Goal: Information Seeking & Learning: Learn about a topic

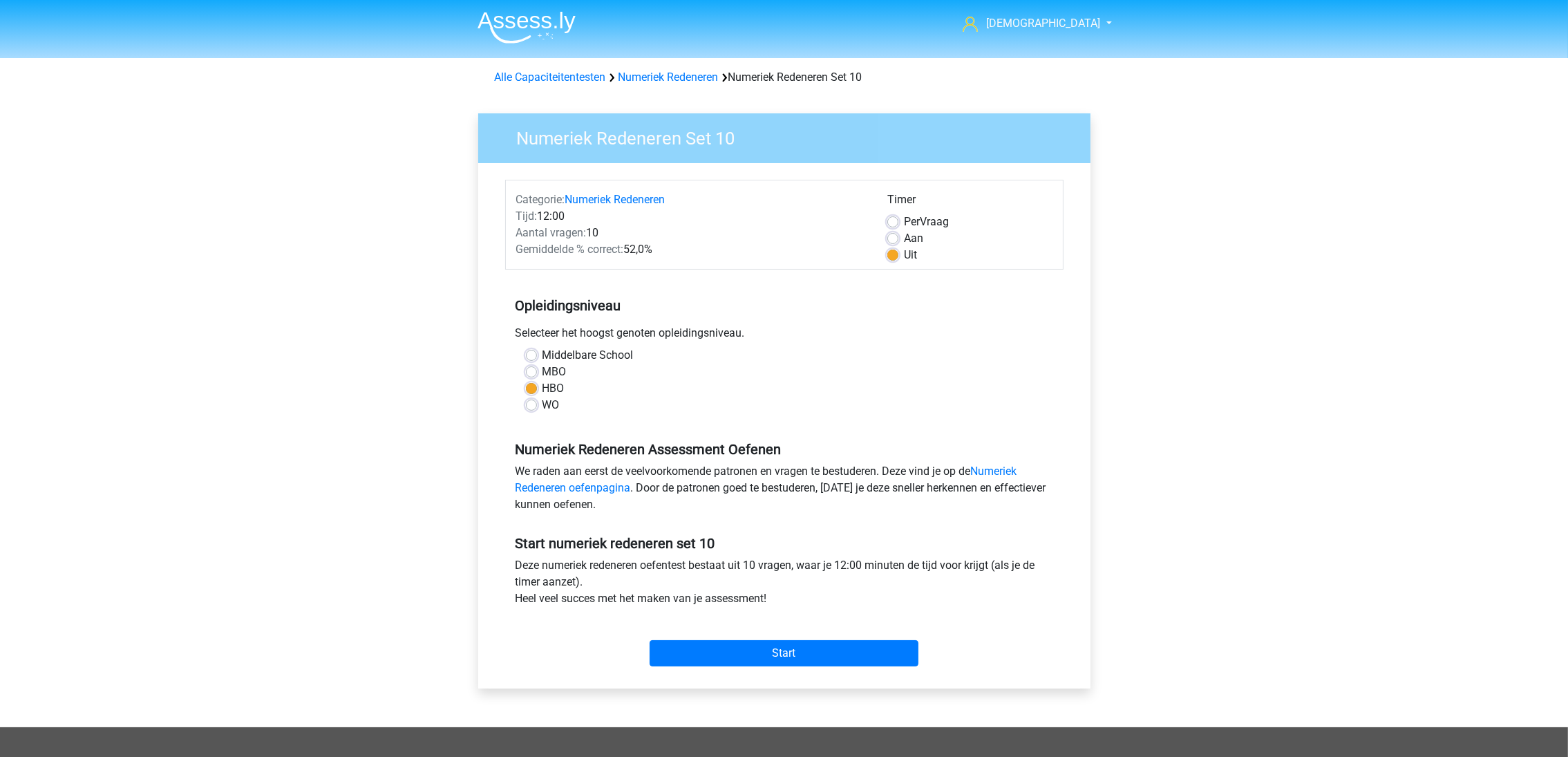
click at [584, 72] on link "Alle Capaciteitentesten" at bounding box center [550, 77] width 111 height 13
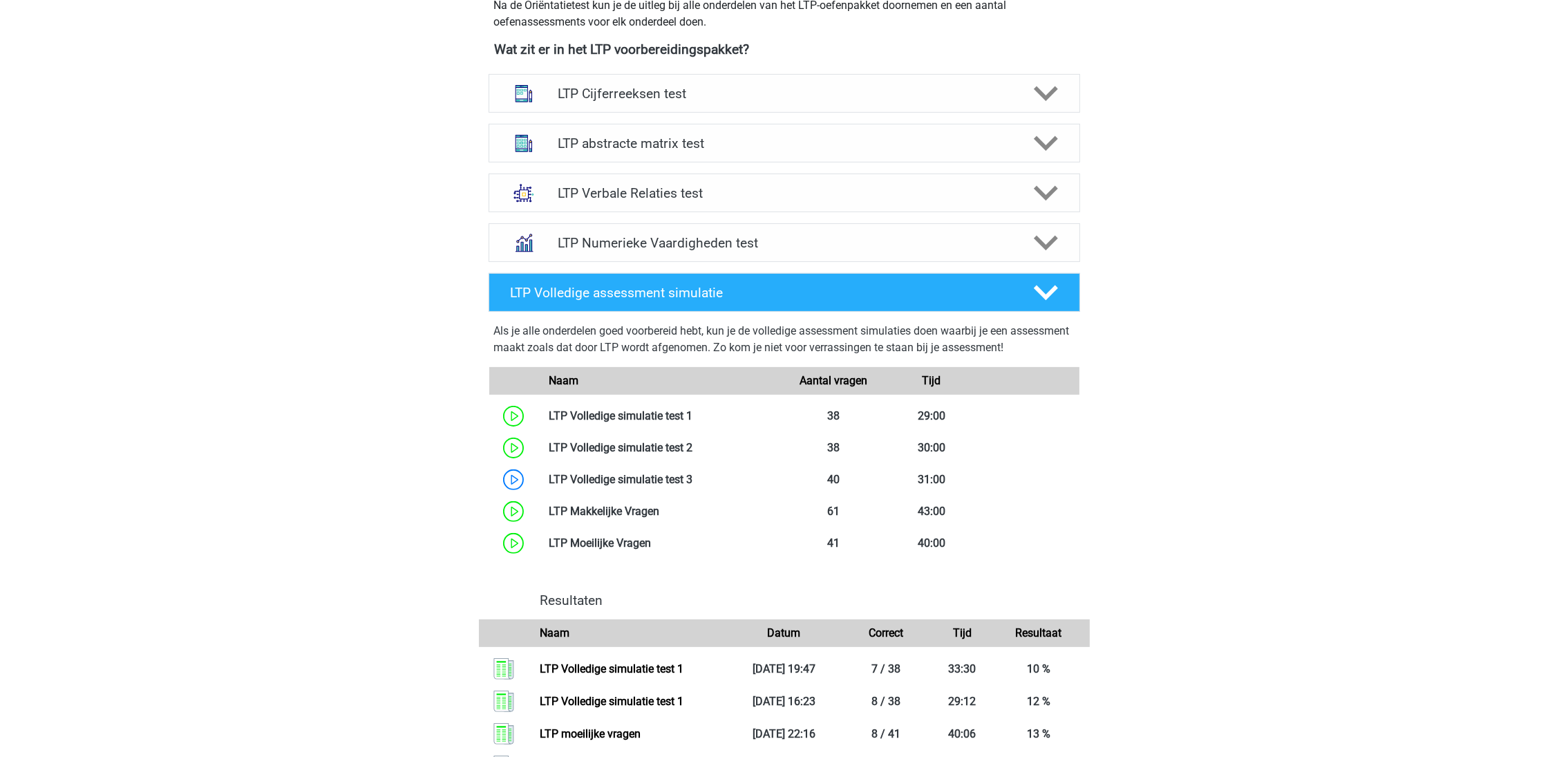
scroll to position [517, 0]
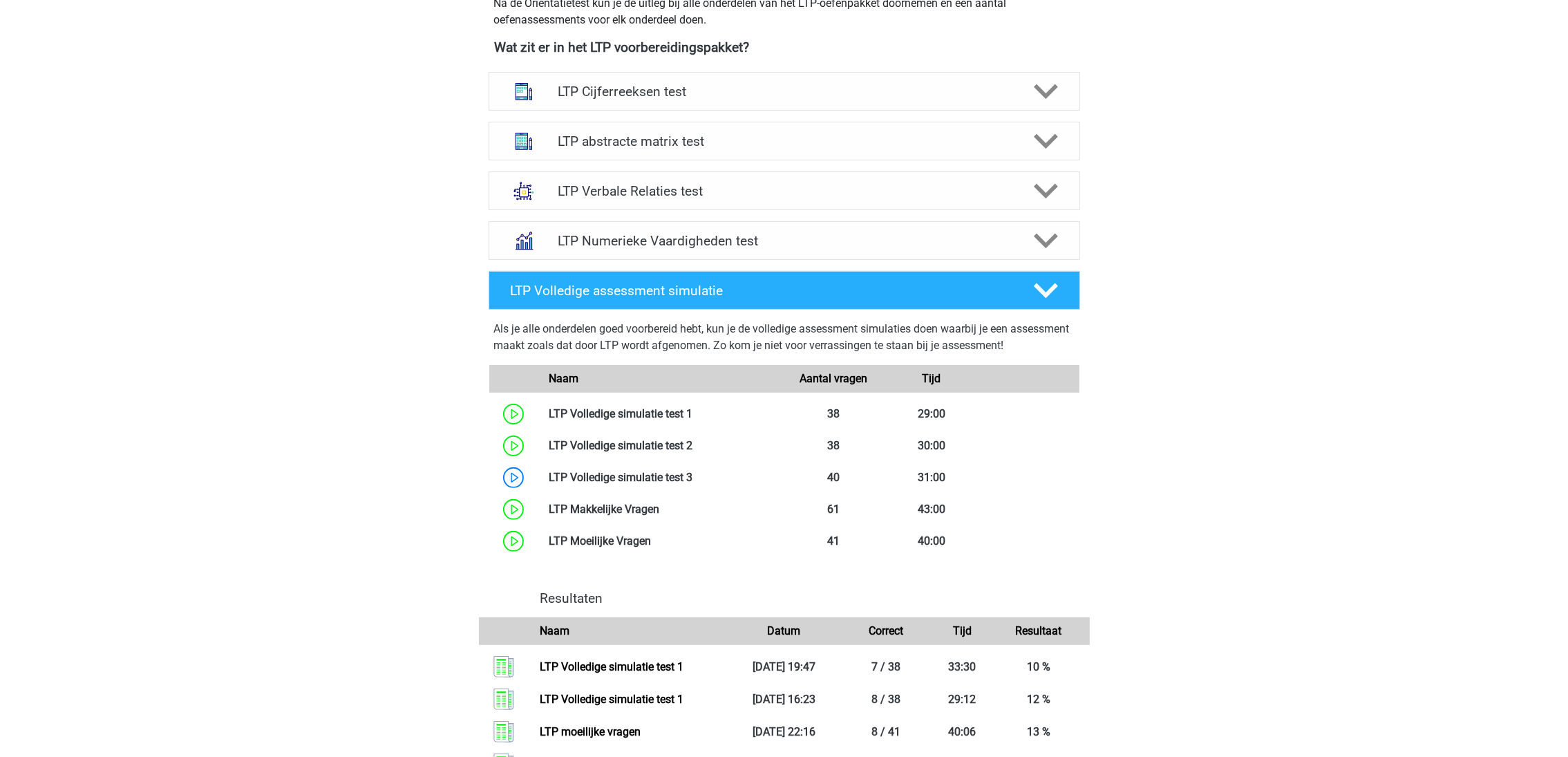
click at [724, 136] on h4 "LTP abstracte matrix test" at bounding box center [784, 141] width 453 height 16
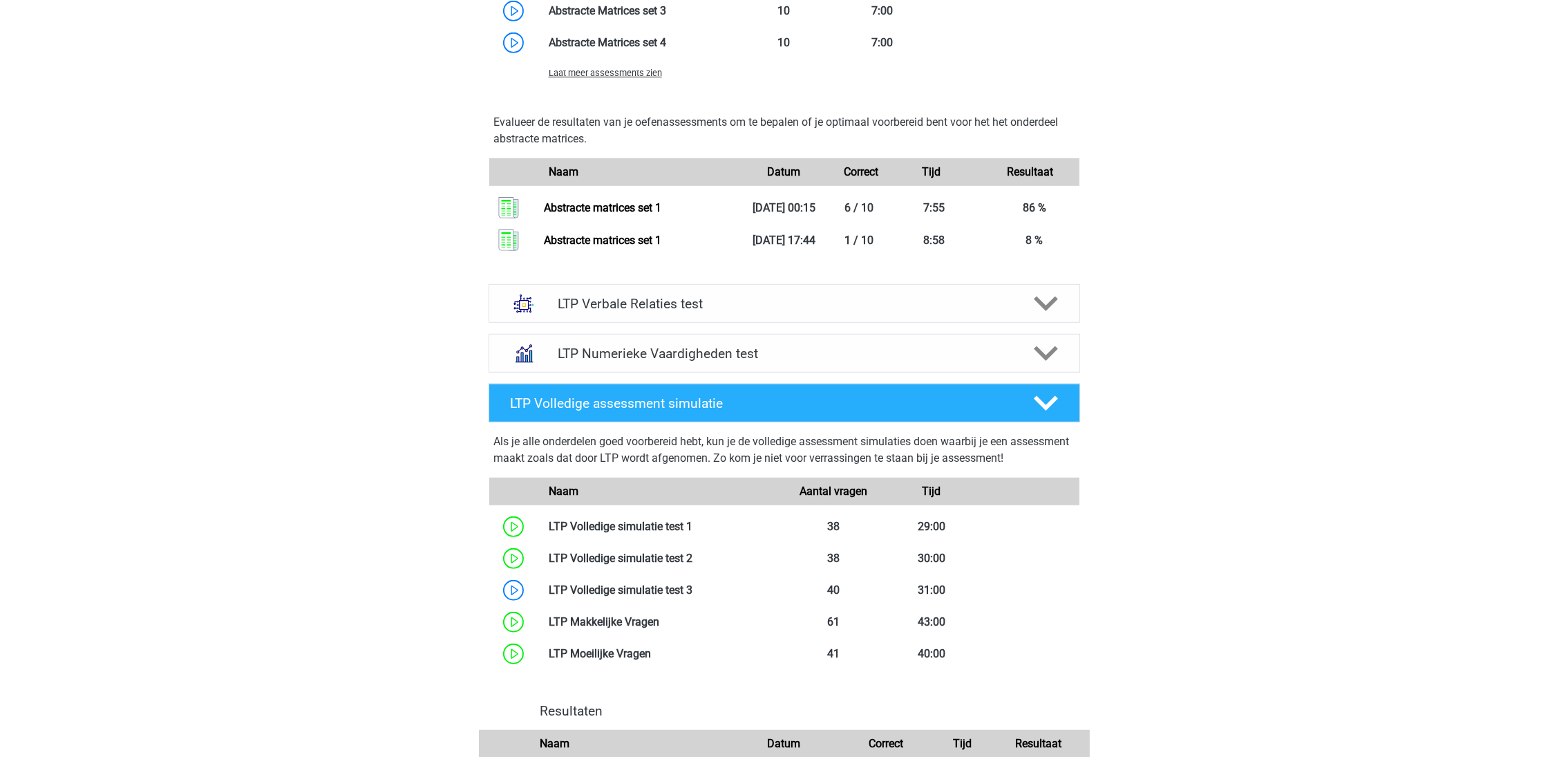
scroll to position [1244, 0]
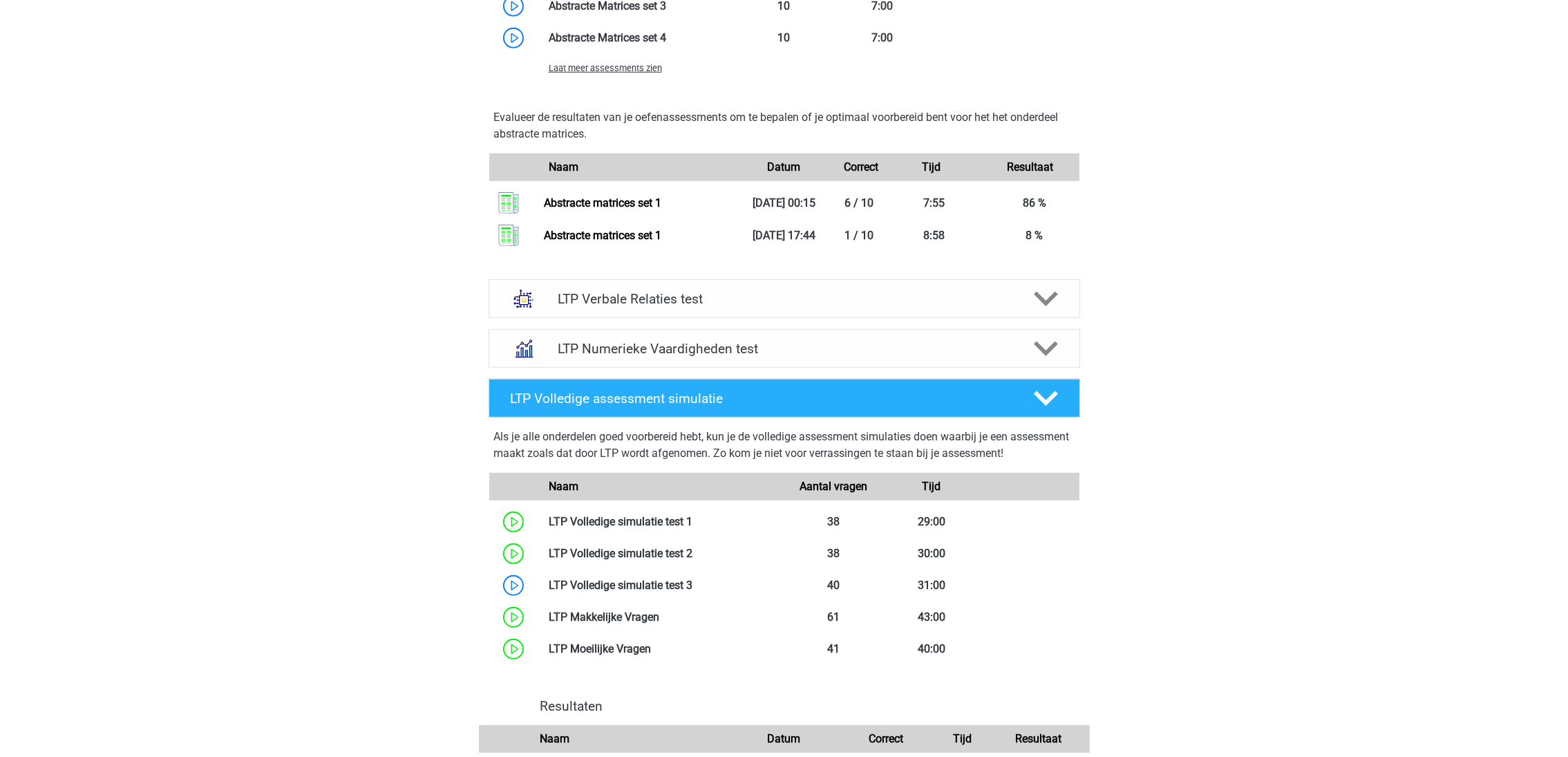
click at [630, 300] on h4 "LTP Verbale Relaties test" at bounding box center [784, 299] width 453 height 16
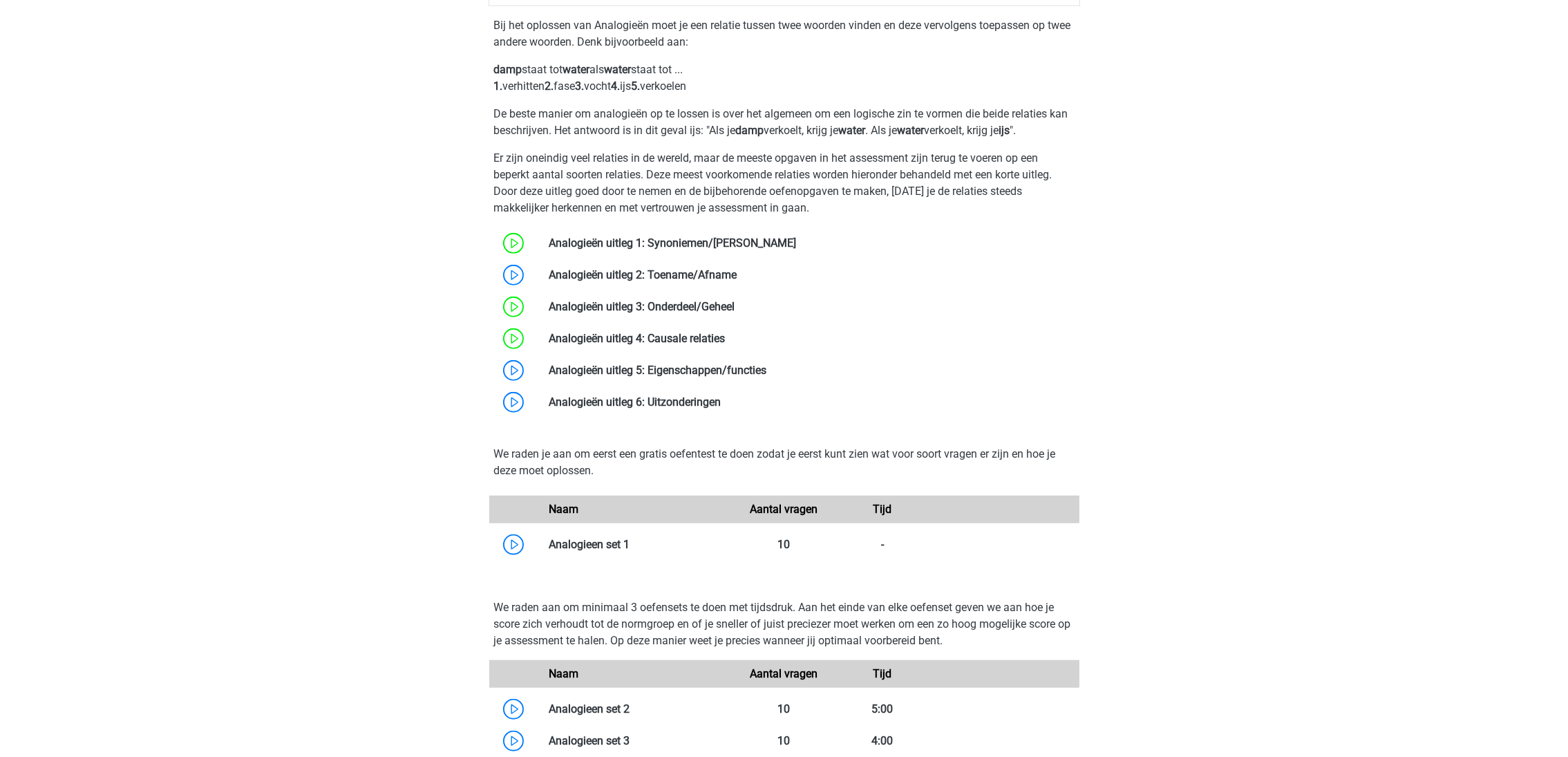
scroll to position [1763, 0]
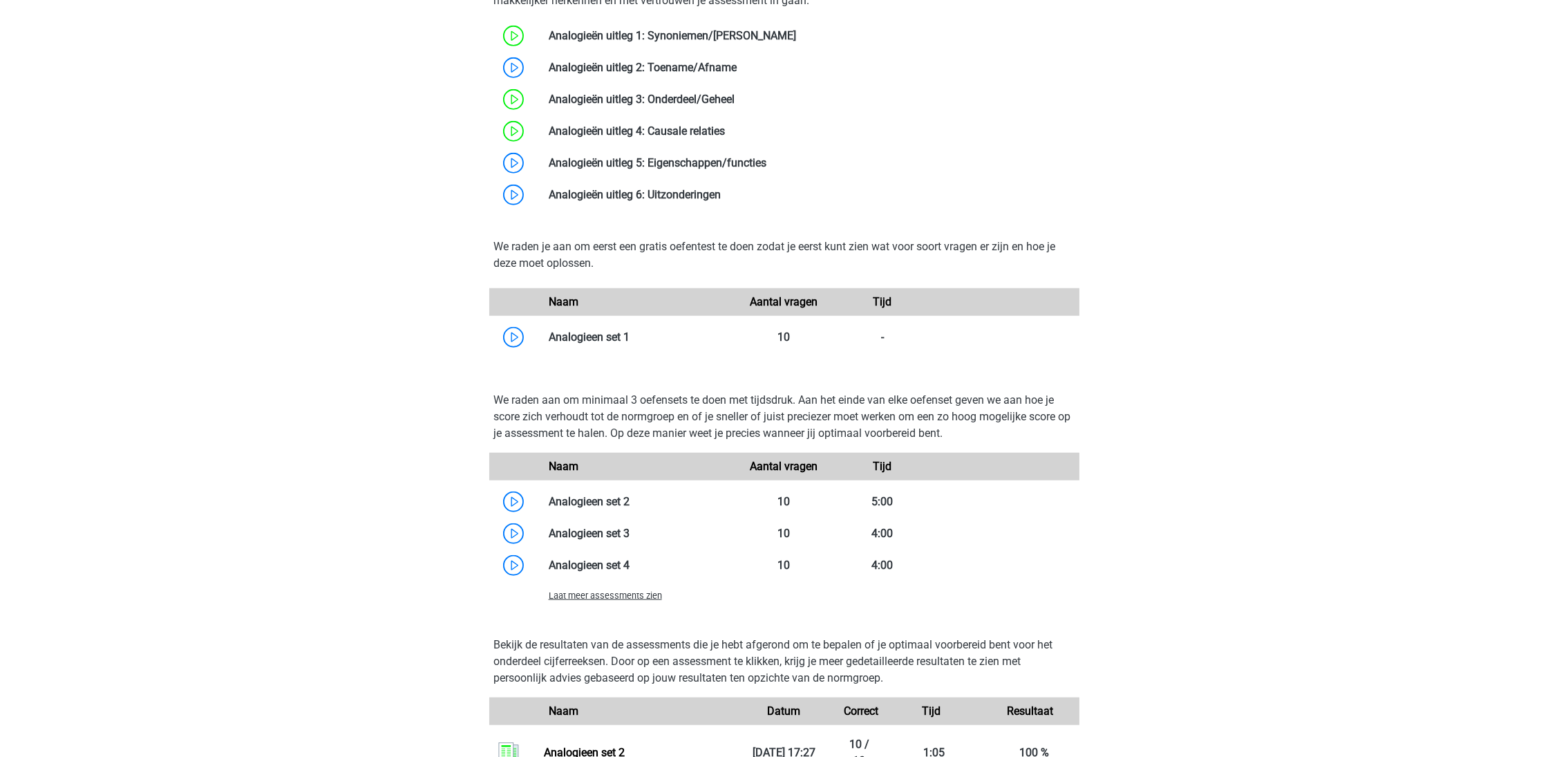
click at [630, 344] on link at bounding box center [630, 337] width 0 height 13
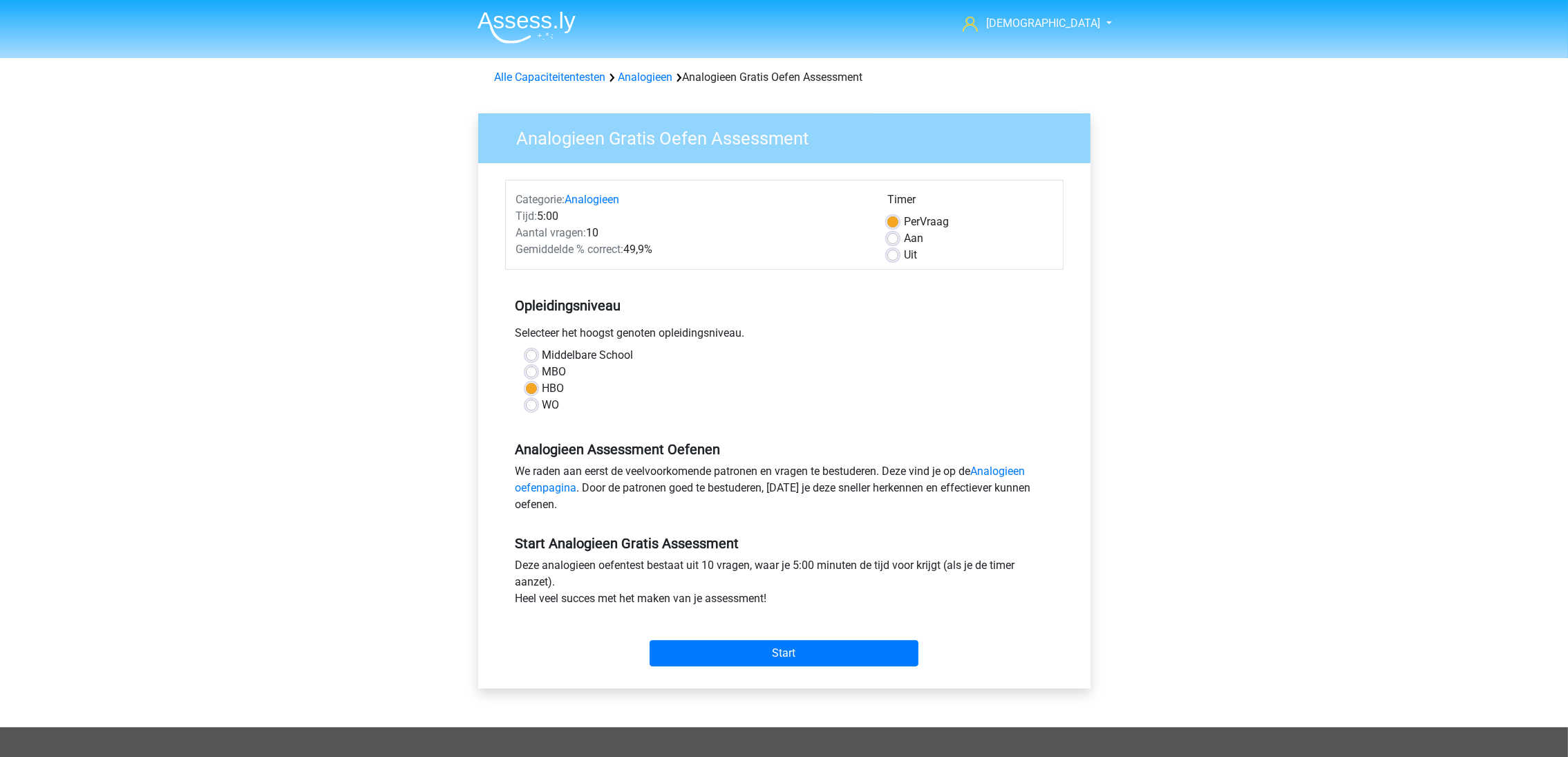
click at [905, 240] on label "Aan" at bounding box center [913, 239] width 19 height 17
click at [899, 240] on input "Aan" at bounding box center [893, 237] width 11 height 14
radio input "true"
click at [835, 653] on input "Start" at bounding box center [784, 653] width 269 height 26
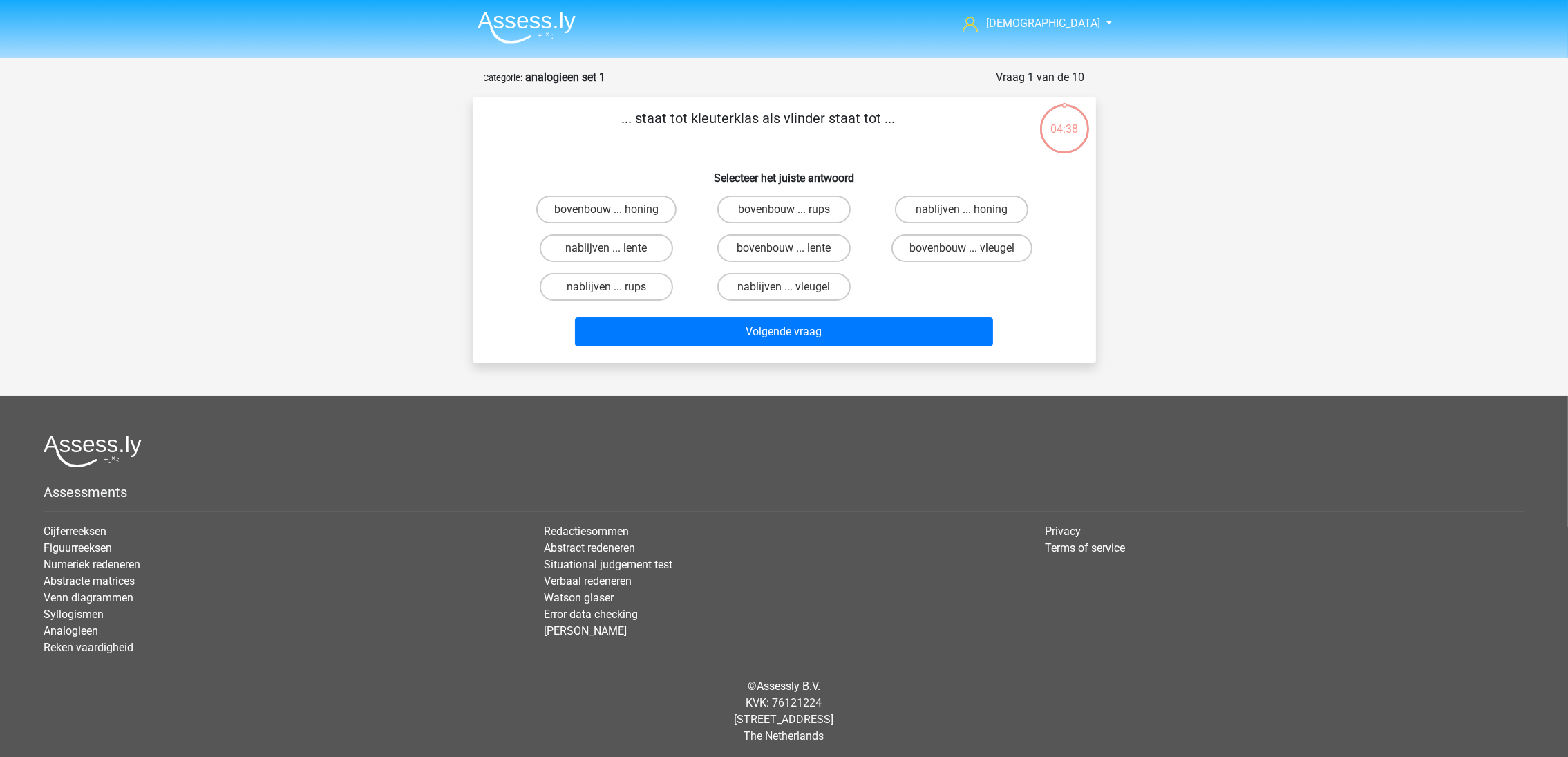
click at [935, 242] on label "bovenbouw ... vleugel" at bounding box center [962, 248] width 141 height 28
click at [962, 248] on input "bovenbouw ... vleugel" at bounding box center [966, 252] width 9 height 9
radio input "true"
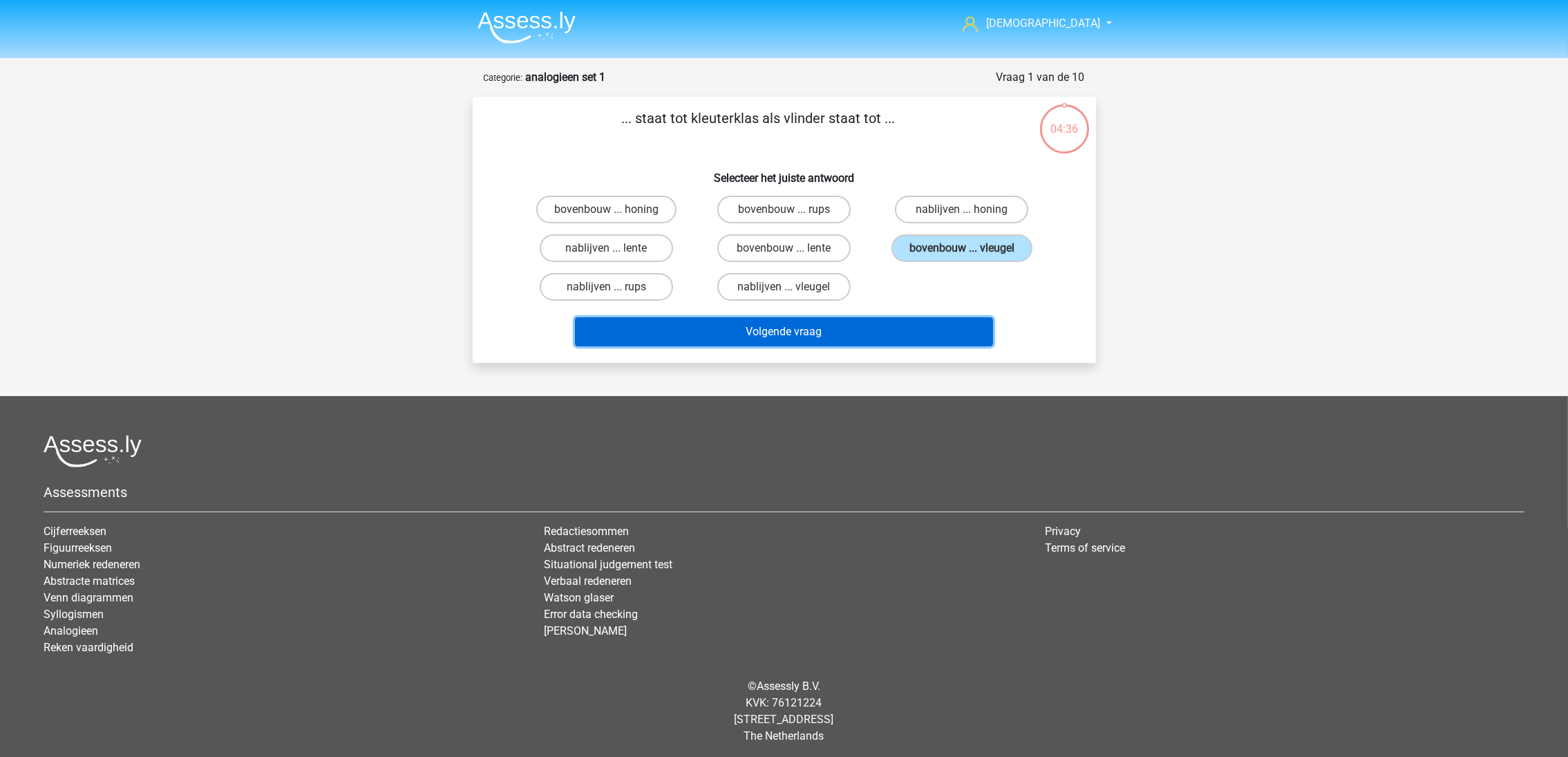
click at [911, 335] on button "Volgende vraag" at bounding box center [784, 331] width 418 height 29
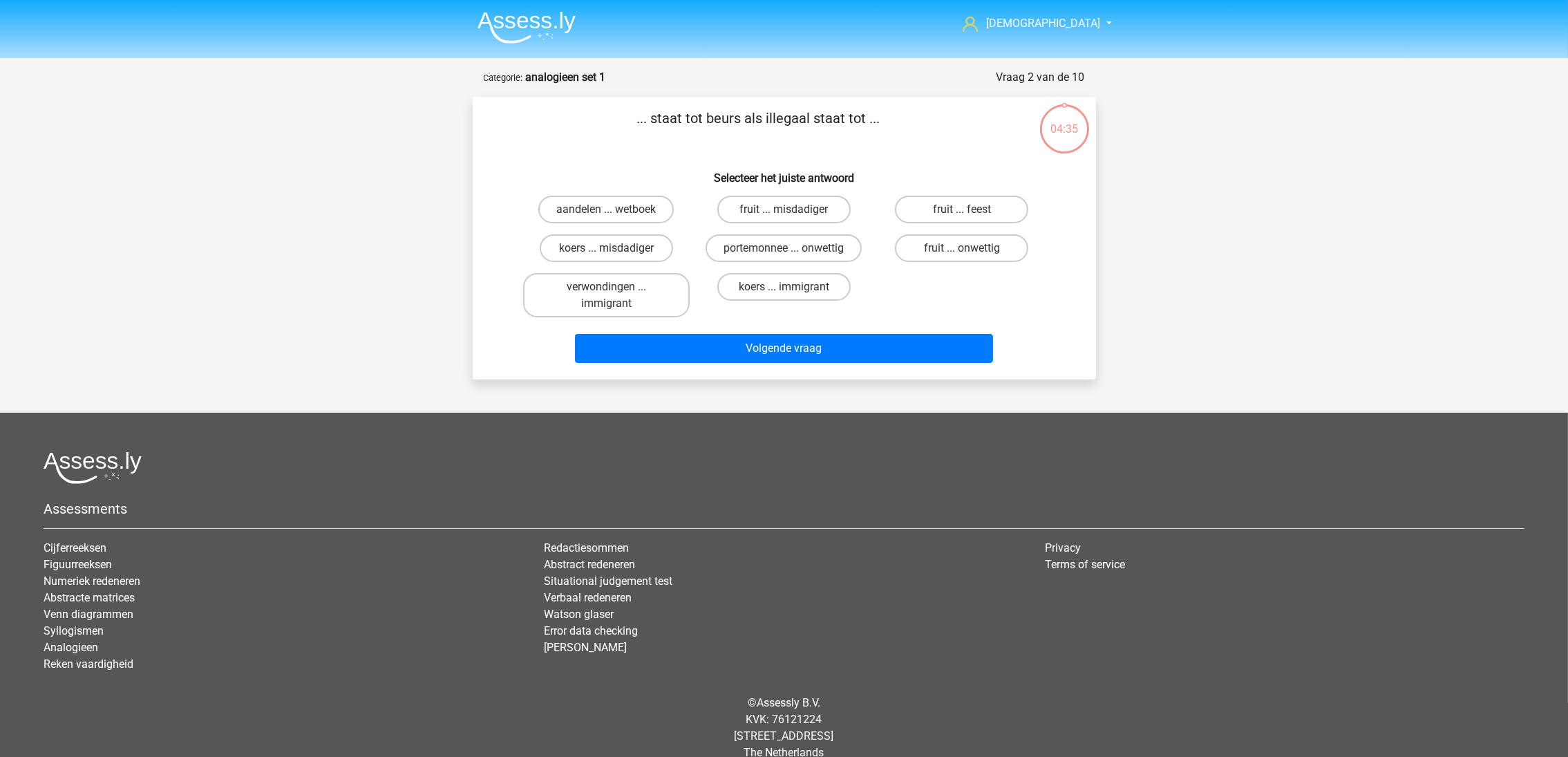
scroll to position [18, 0]
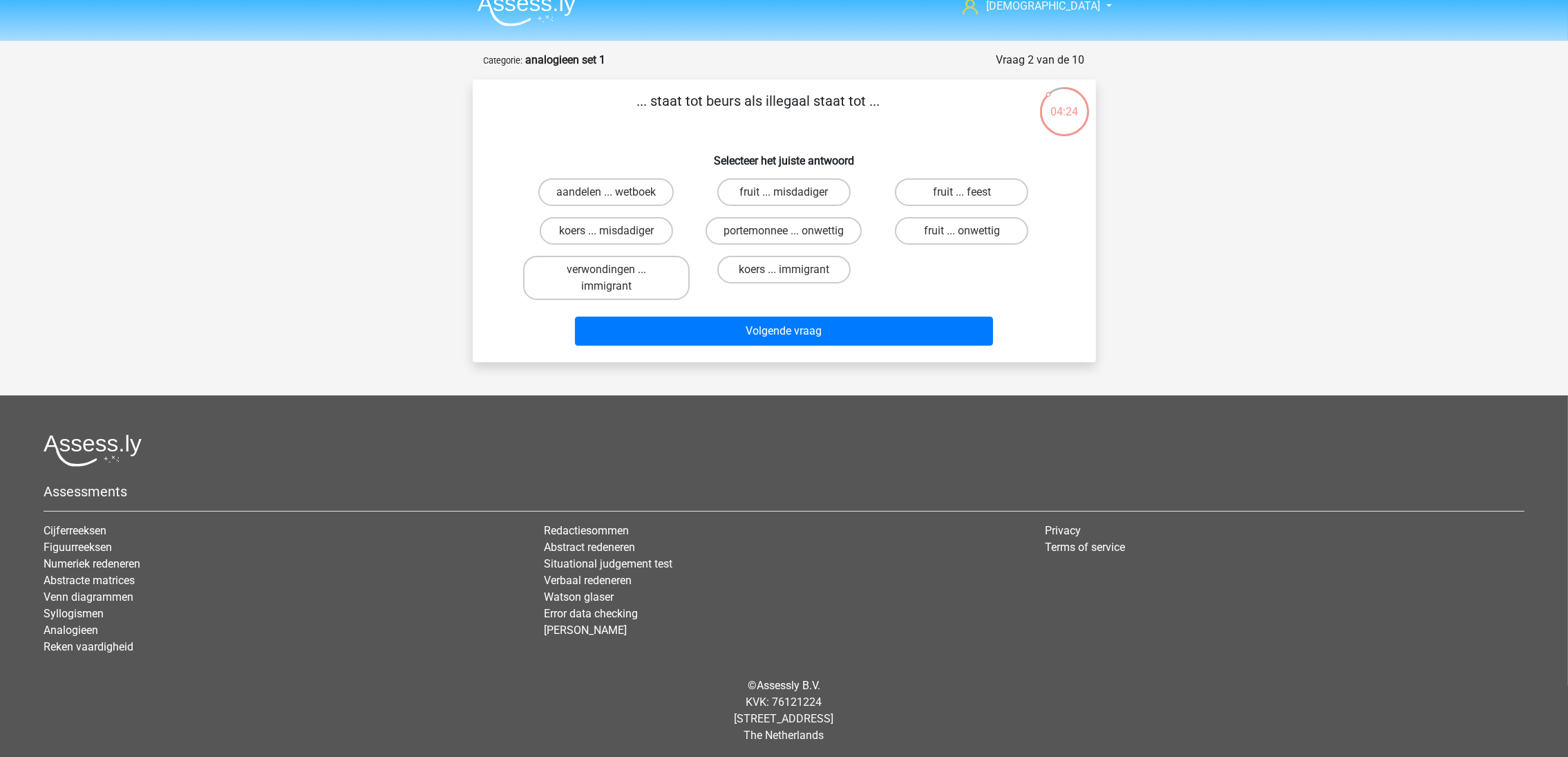
click at [832, 231] on label "portemonnee ... onwettig" at bounding box center [784, 230] width 156 height 28
click at [793, 231] on input "portemonnee ... onwettig" at bounding box center [788, 235] width 9 height 9
radio input "true"
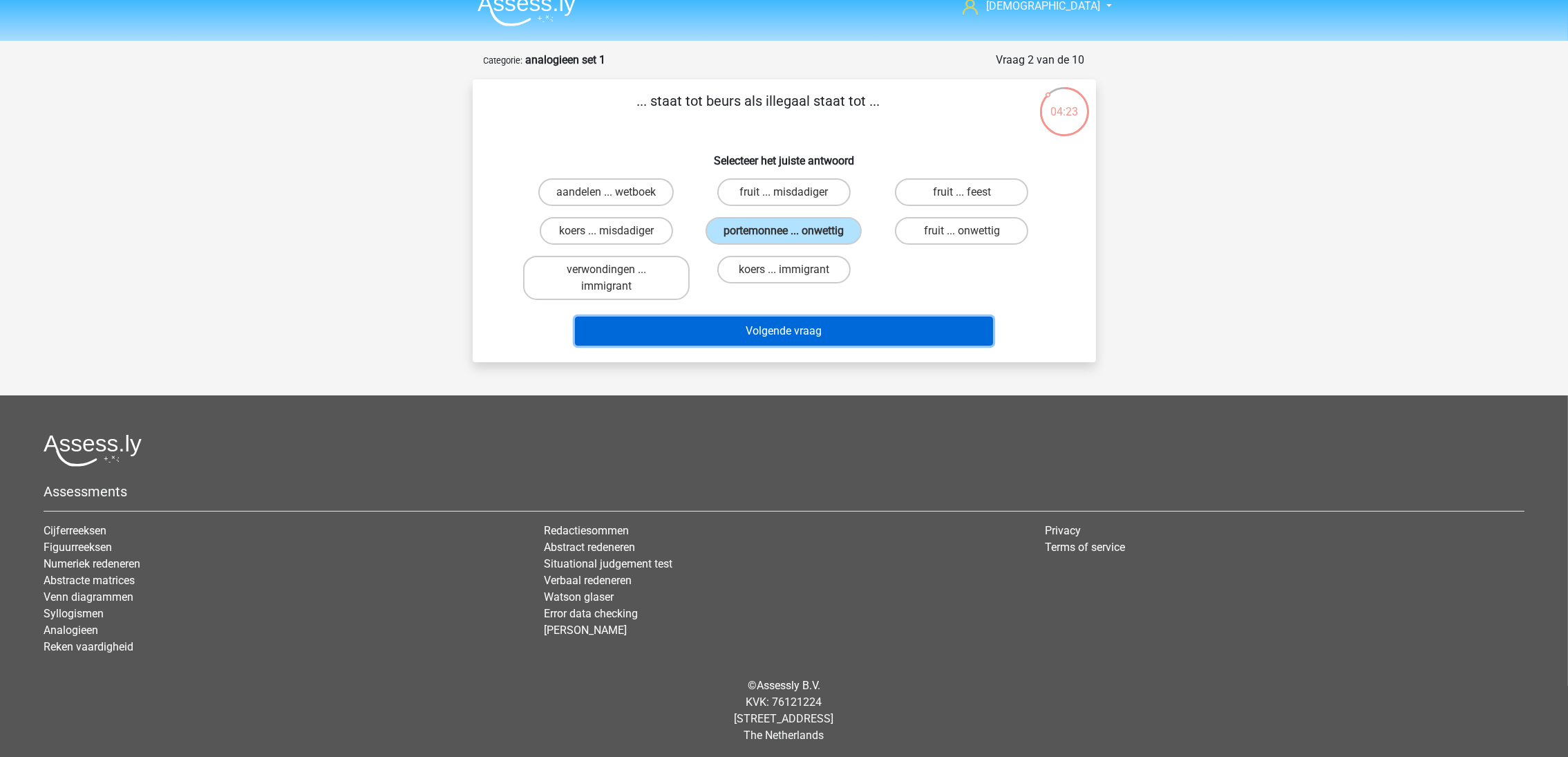
click at [845, 331] on button "Volgende vraag" at bounding box center [784, 331] width 418 height 29
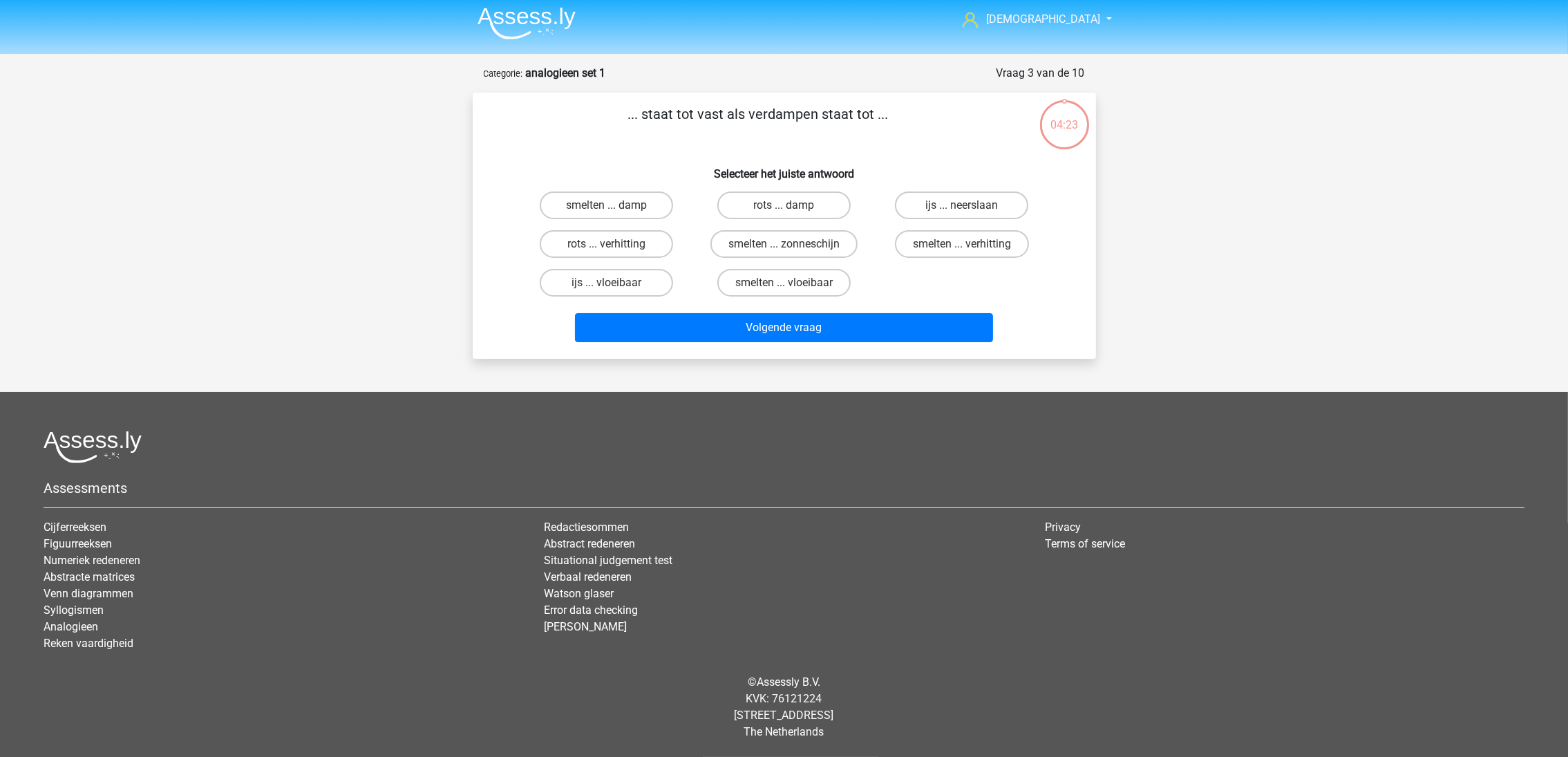
scroll to position [1, 0]
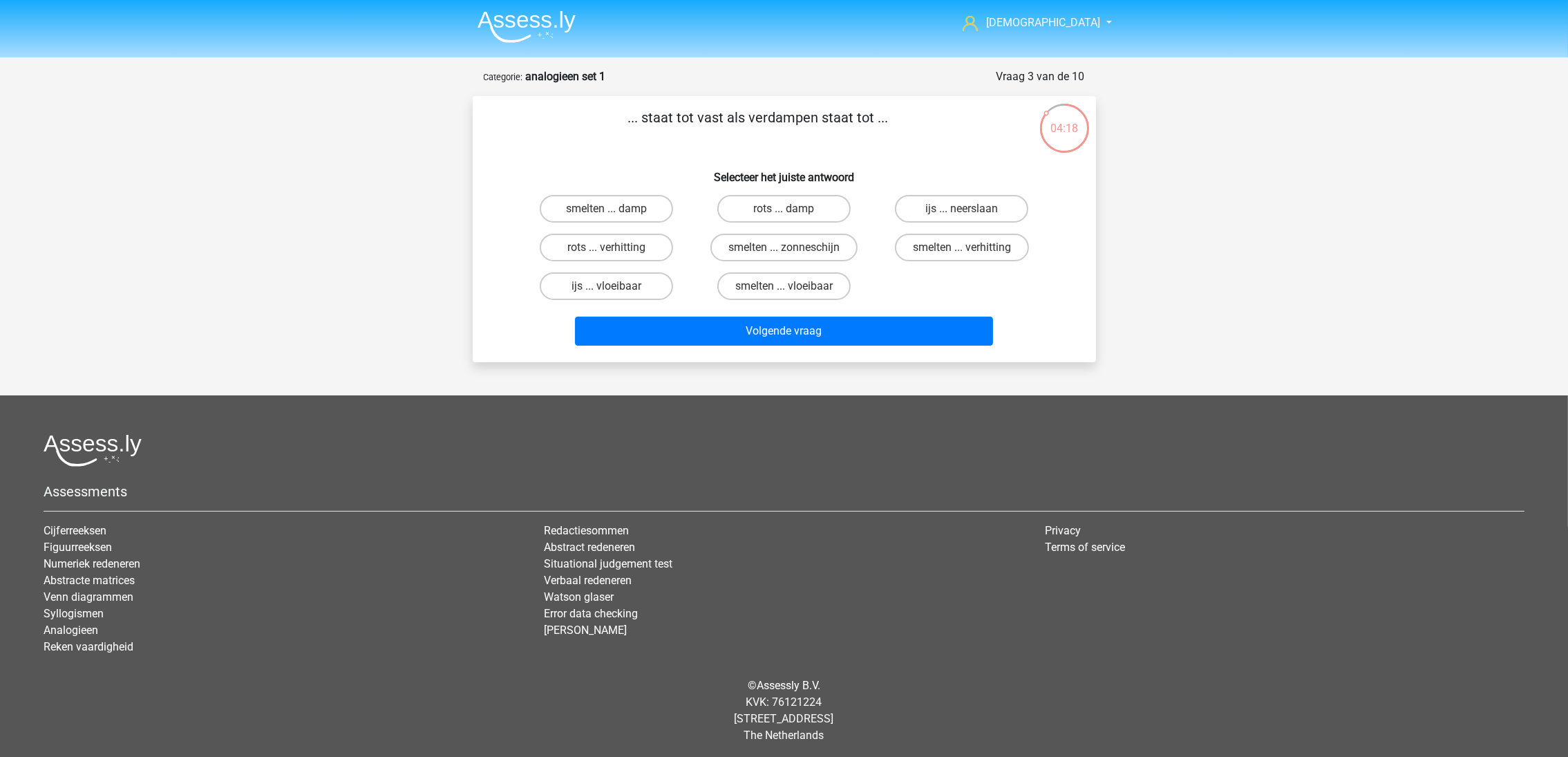
click at [653, 207] on label "smelten ... damp" at bounding box center [607, 209] width 134 height 28
click at [615, 209] on input "smelten ... damp" at bounding box center [610, 213] width 9 height 9
radio input "true"
click at [824, 212] on label "rots ... damp" at bounding box center [784, 209] width 134 height 28
click at [793, 212] on input "rots ... damp" at bounding box center [788, 213] width 9 height 9
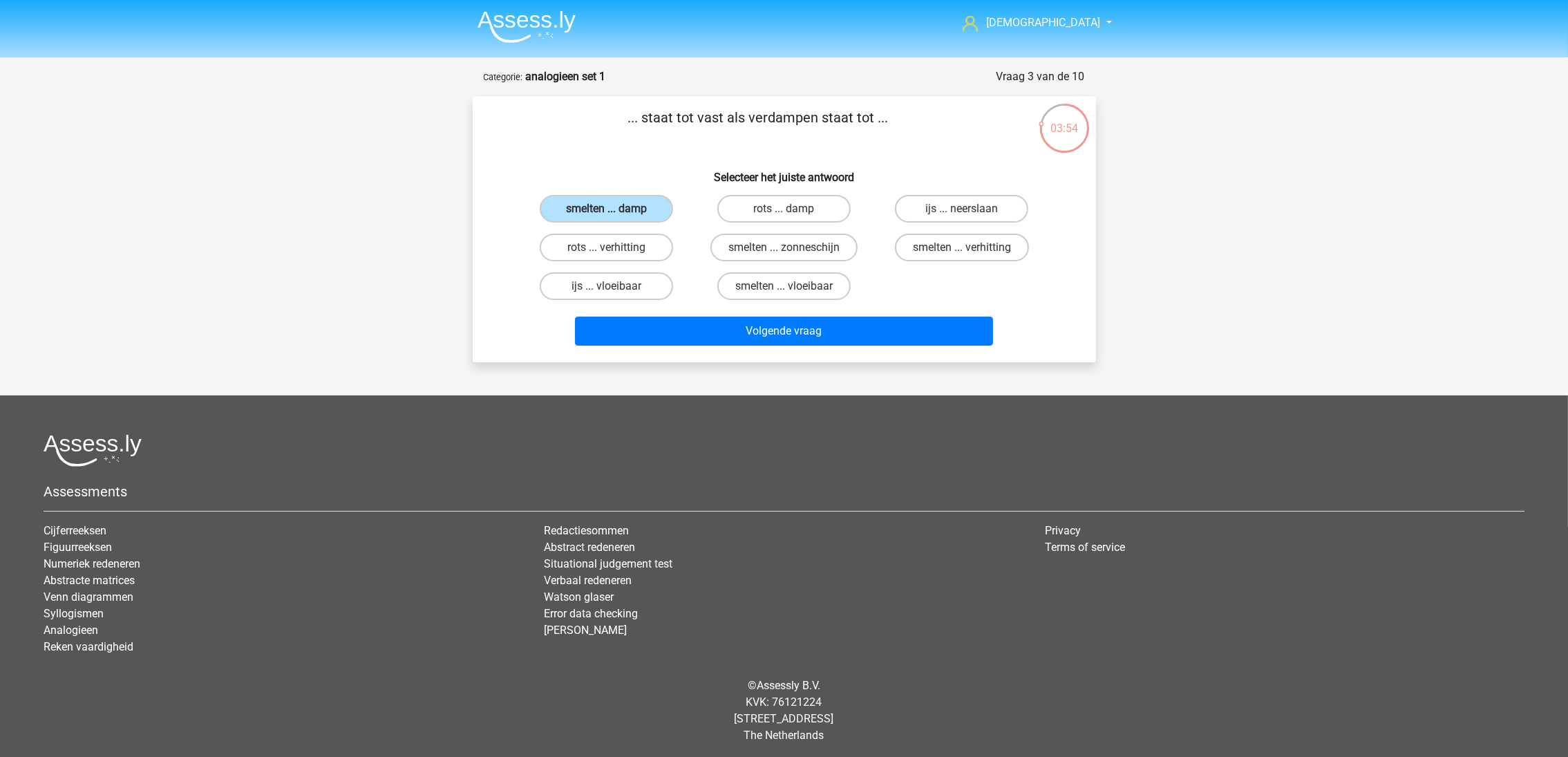
radio input "true"
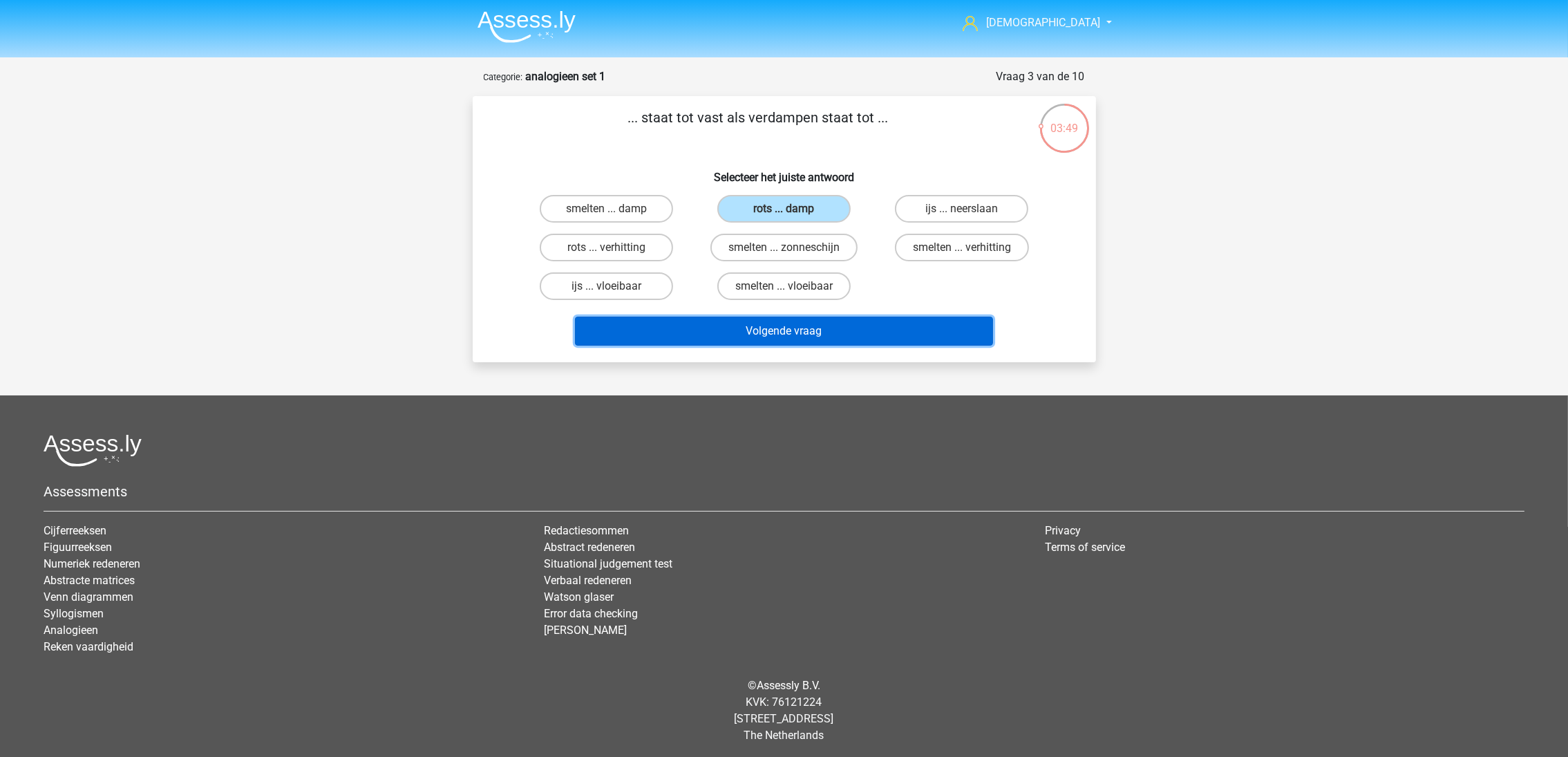
drag, startPoint x: 814, startPoint y: 339, endPoint x: 895, endPoint y: 173, distance: 184.7
click at [895, 174] on div "... staat tot vast als verdampen staat tot ... Selecteer het juiste antwoord sm…" at bounding box center [784, 229] width 613 height 244
click at [895, 163] on h6 "Selecteer het juiste antwoord" at bounding box center [784, 171] width 579 height 24
click at [614, 212] on input "smelten ... damp" at bounding box center [610, 213] width 9 height 9
radio input "true"
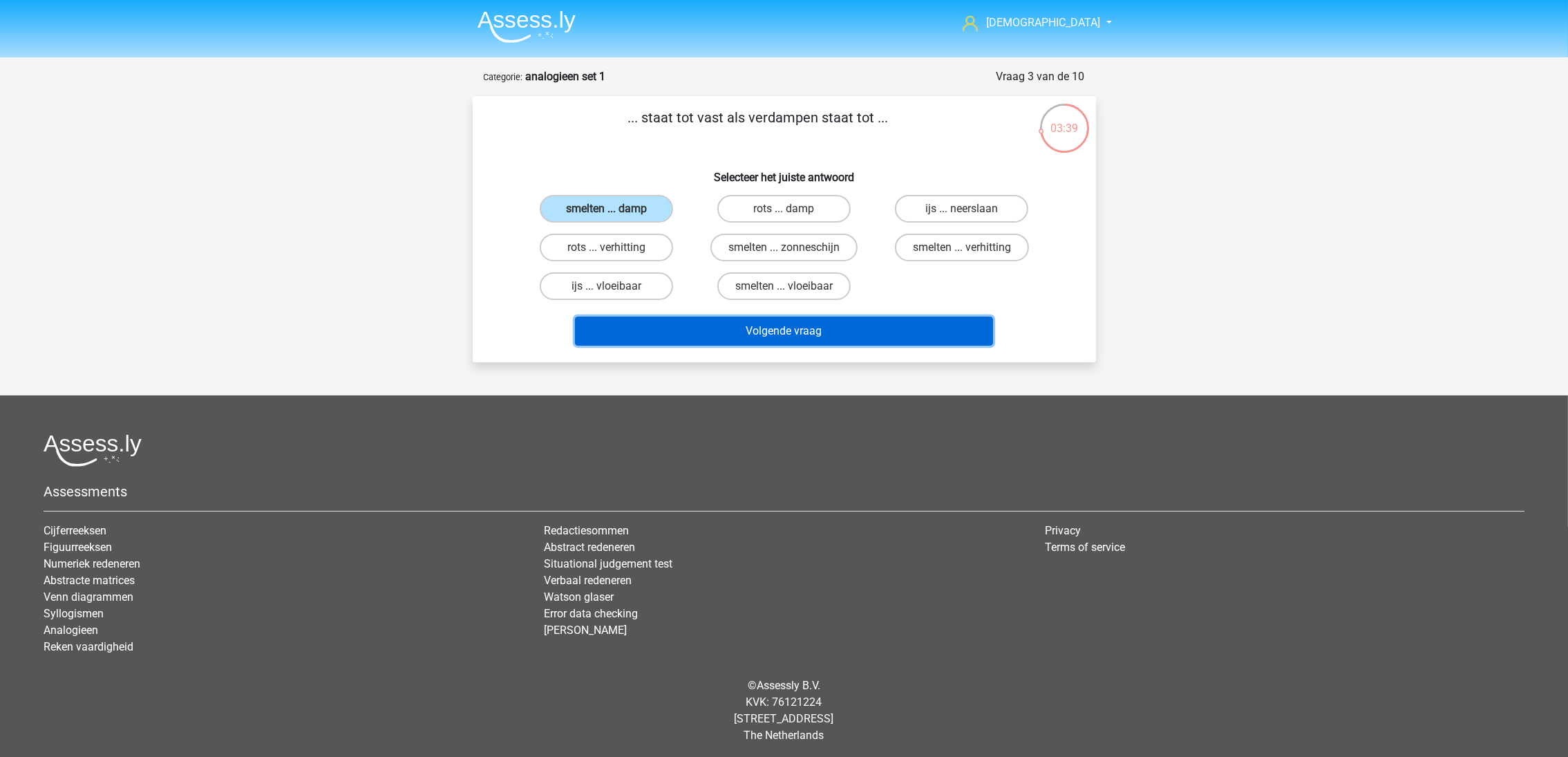
click at [723, 341] on button "Volgende vraag" at bounding box center [784, 331] width 418 height 29
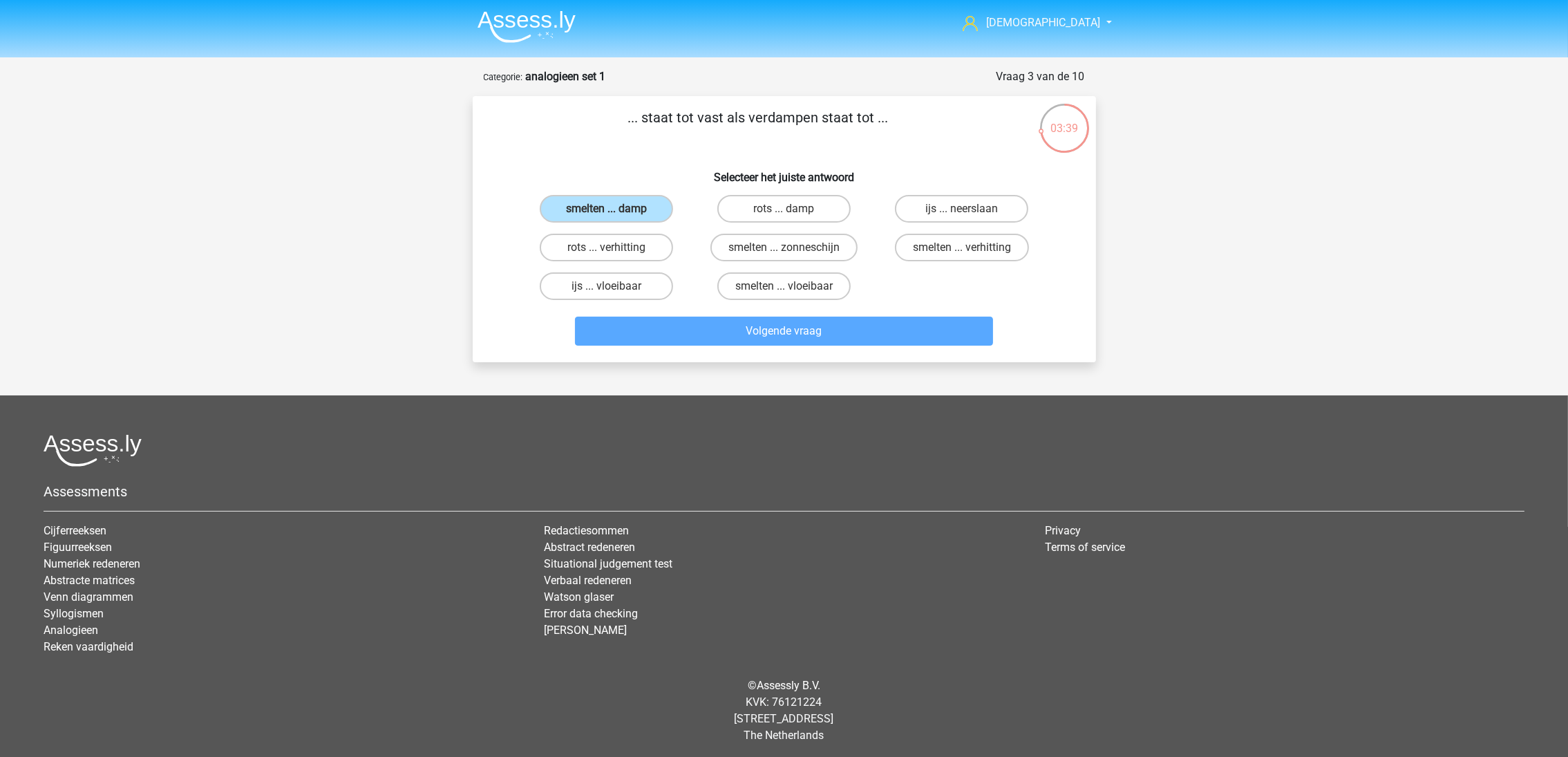
scroll to position [34, 0]
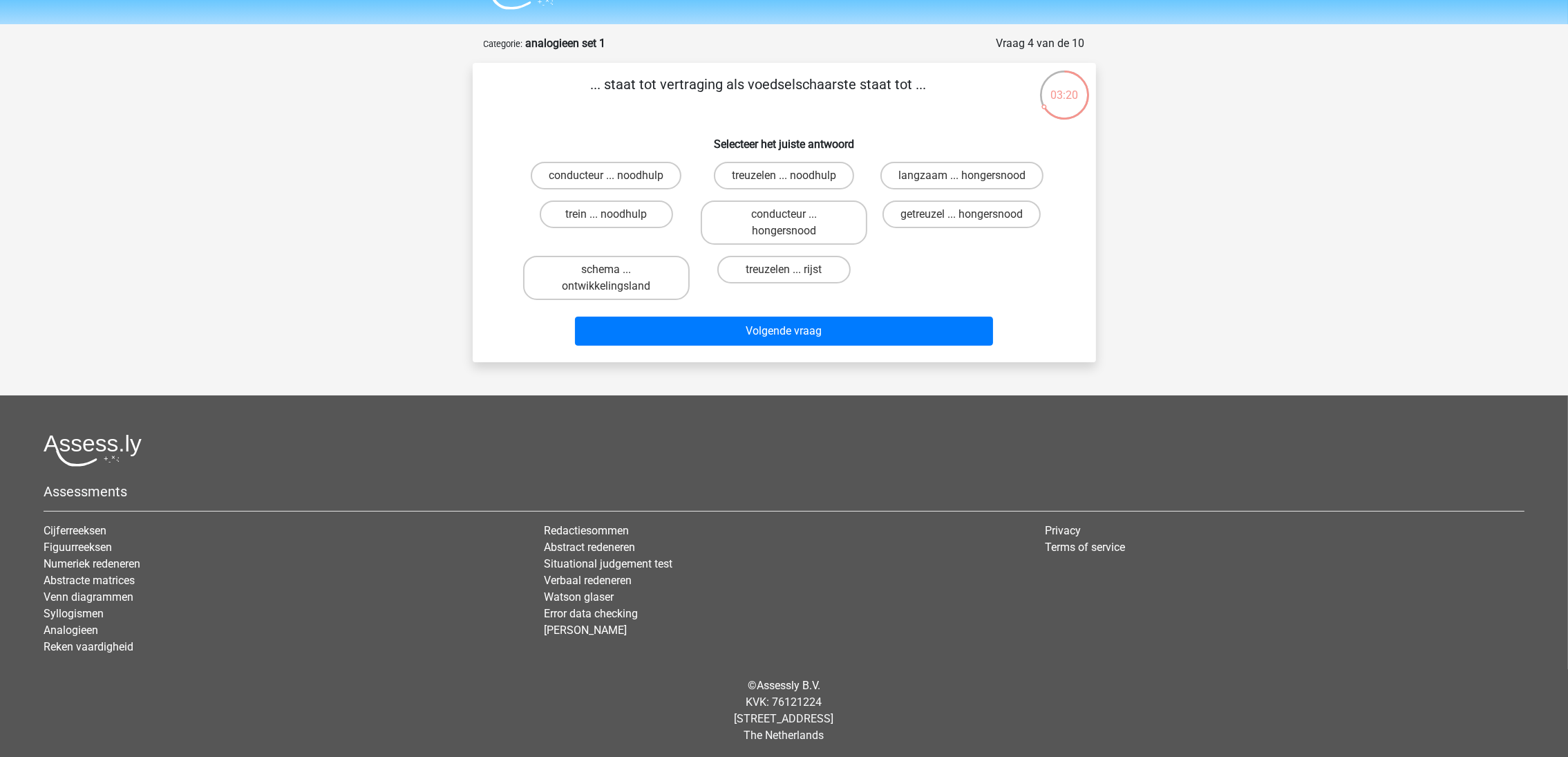
click at [770, 179] on label "treuzelen ... noodhulp" at bounding box center [784, 175] width 140 height 28
click at [784, 179] on input "treuzelen ... noodhulp" at bounding box center [788, 179] width 9 height 9
radio input "true"
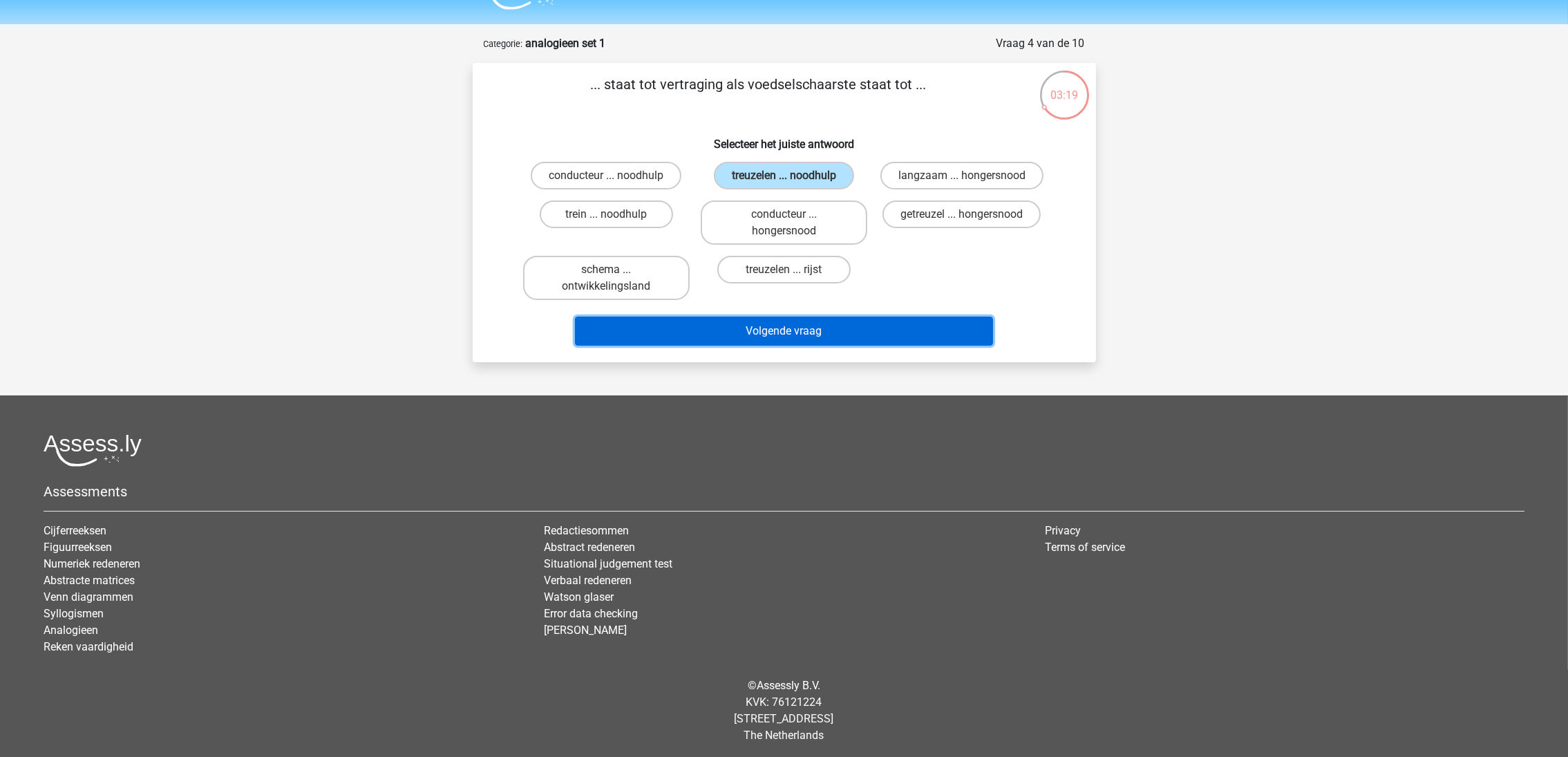
click at [819, 341] on button "Volgende vraag" at bounding box center [784, 331] width 418 height 29
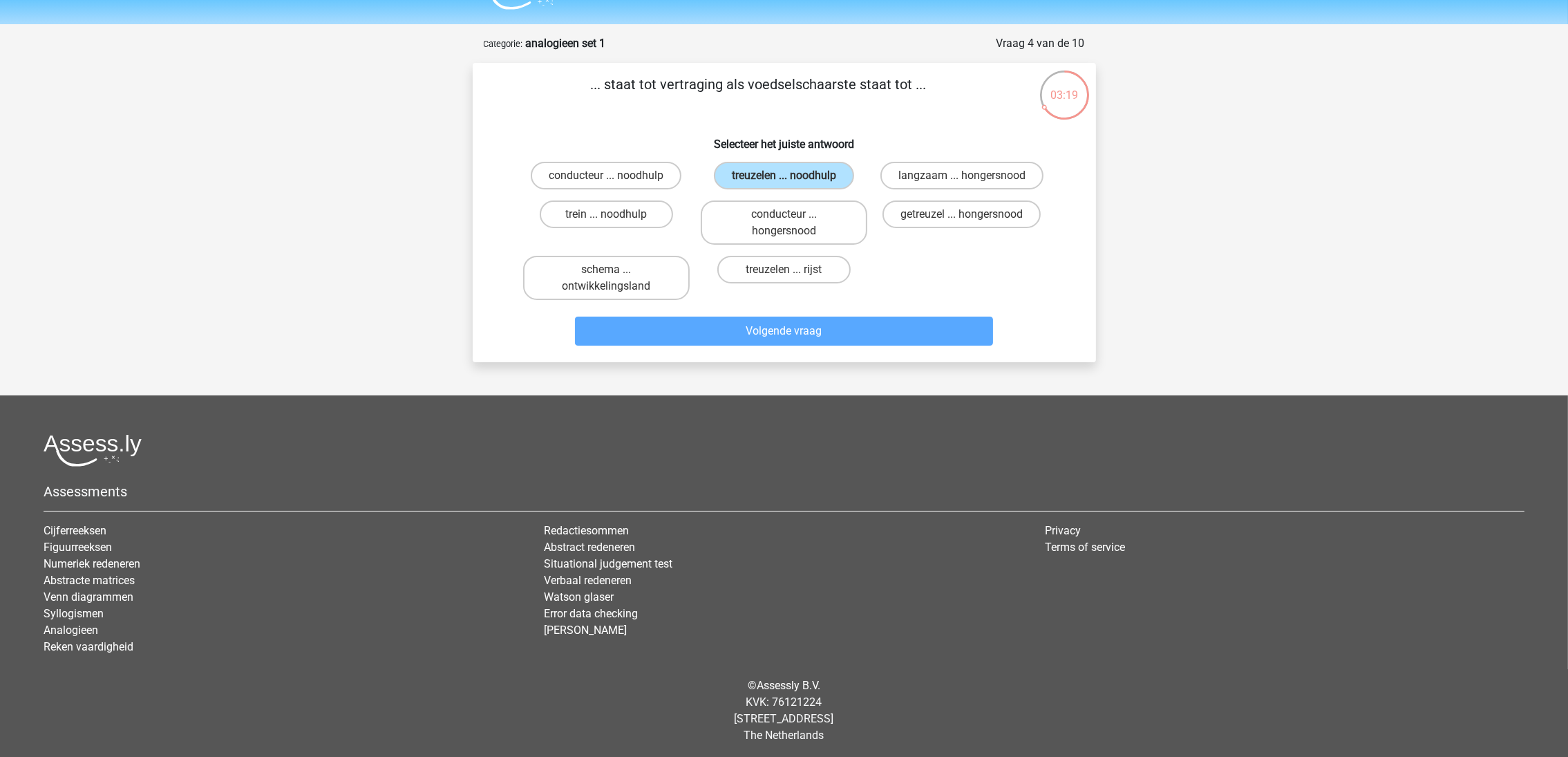
scroll to position [1, 0]
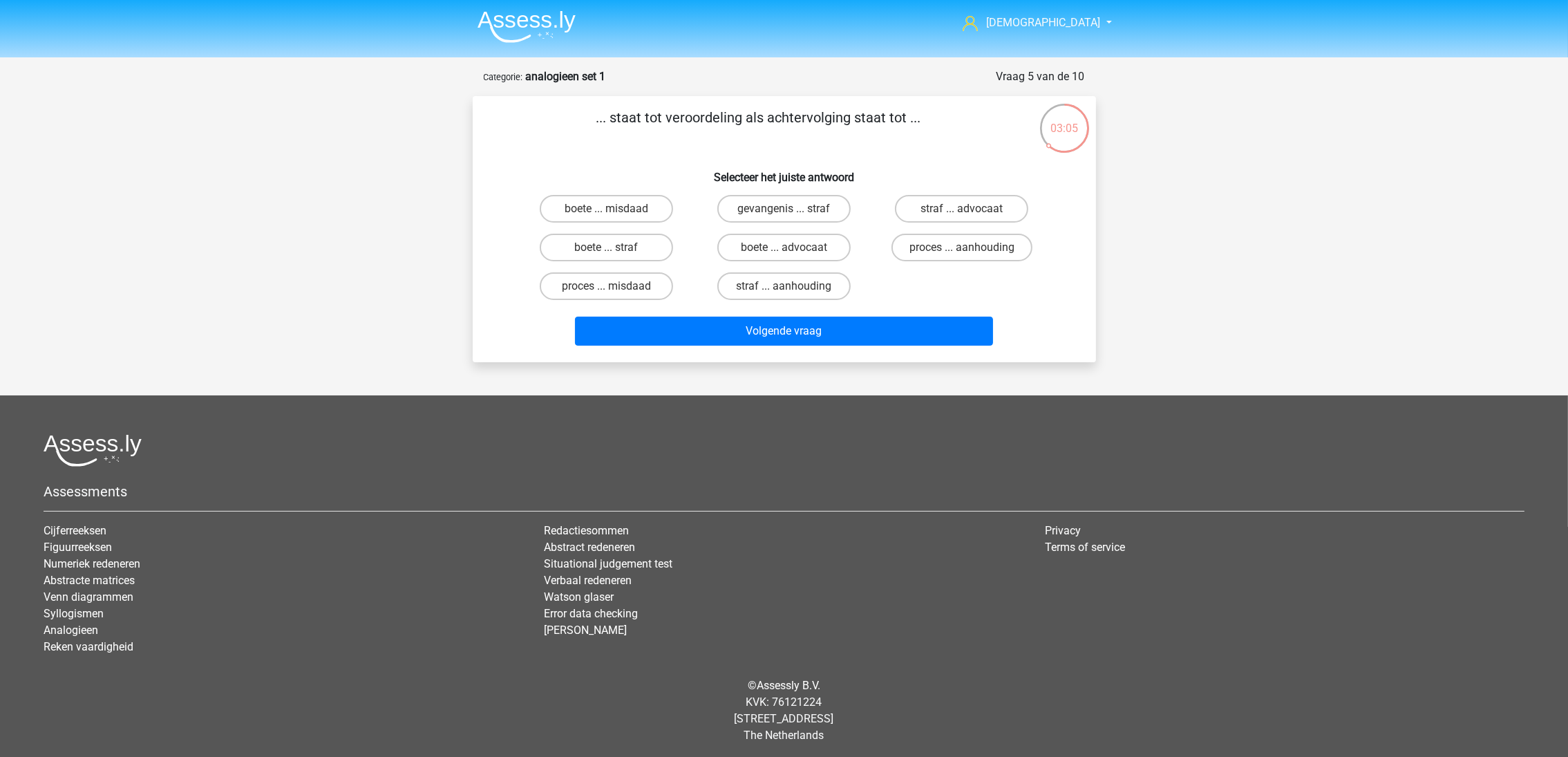
click at [752, 285] on label "straf ... aanhouding" at bounding box center [784, 285] width 134 height 28
click at [784, 286] on input "straf ... aanhouding" at bounding box center [788, 290] width 9 height 9
radio input "true"
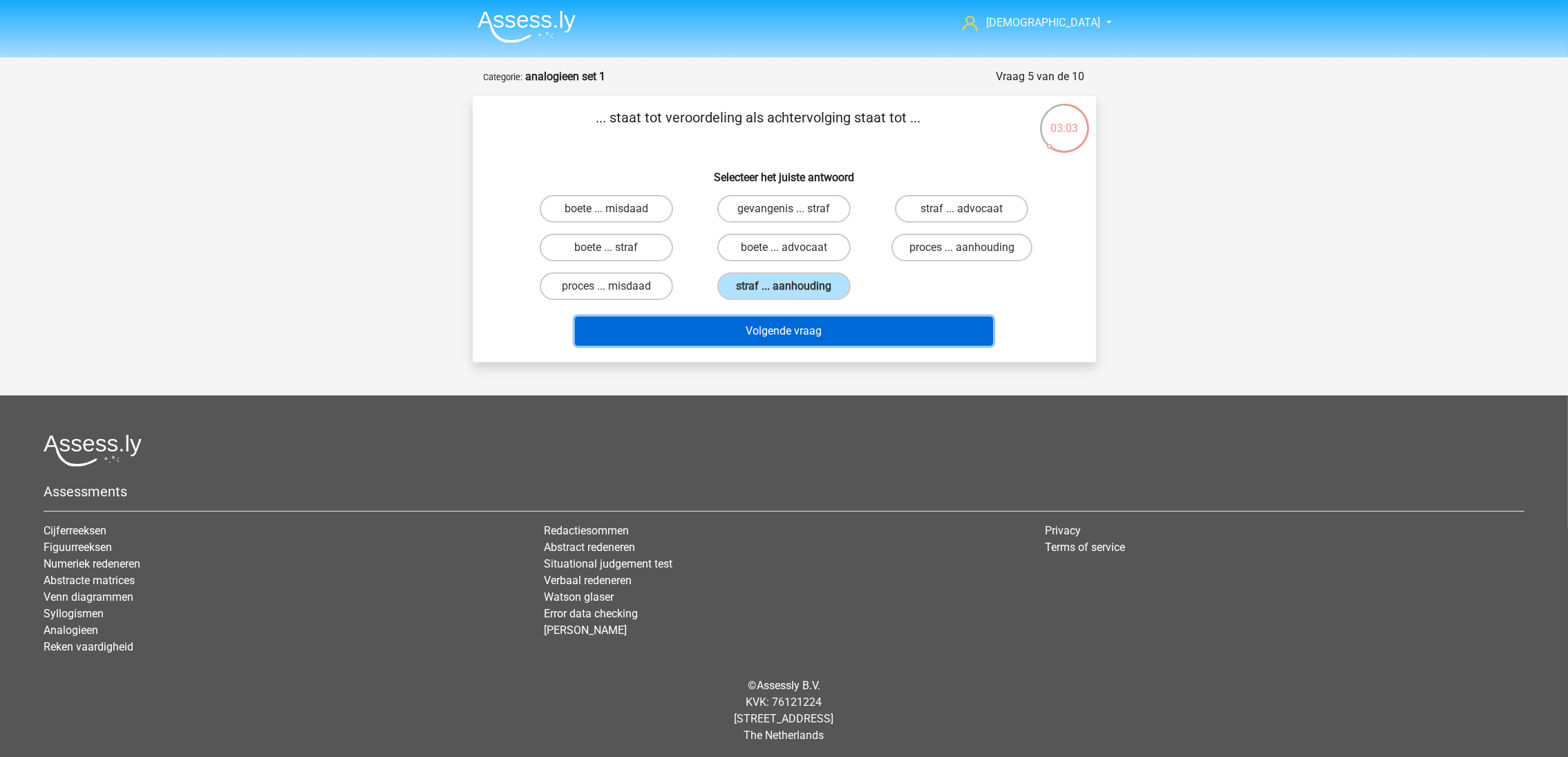
click at [778, 335] on button "Volgende vraag" at bounding box center [784, 331] width 418 height 29
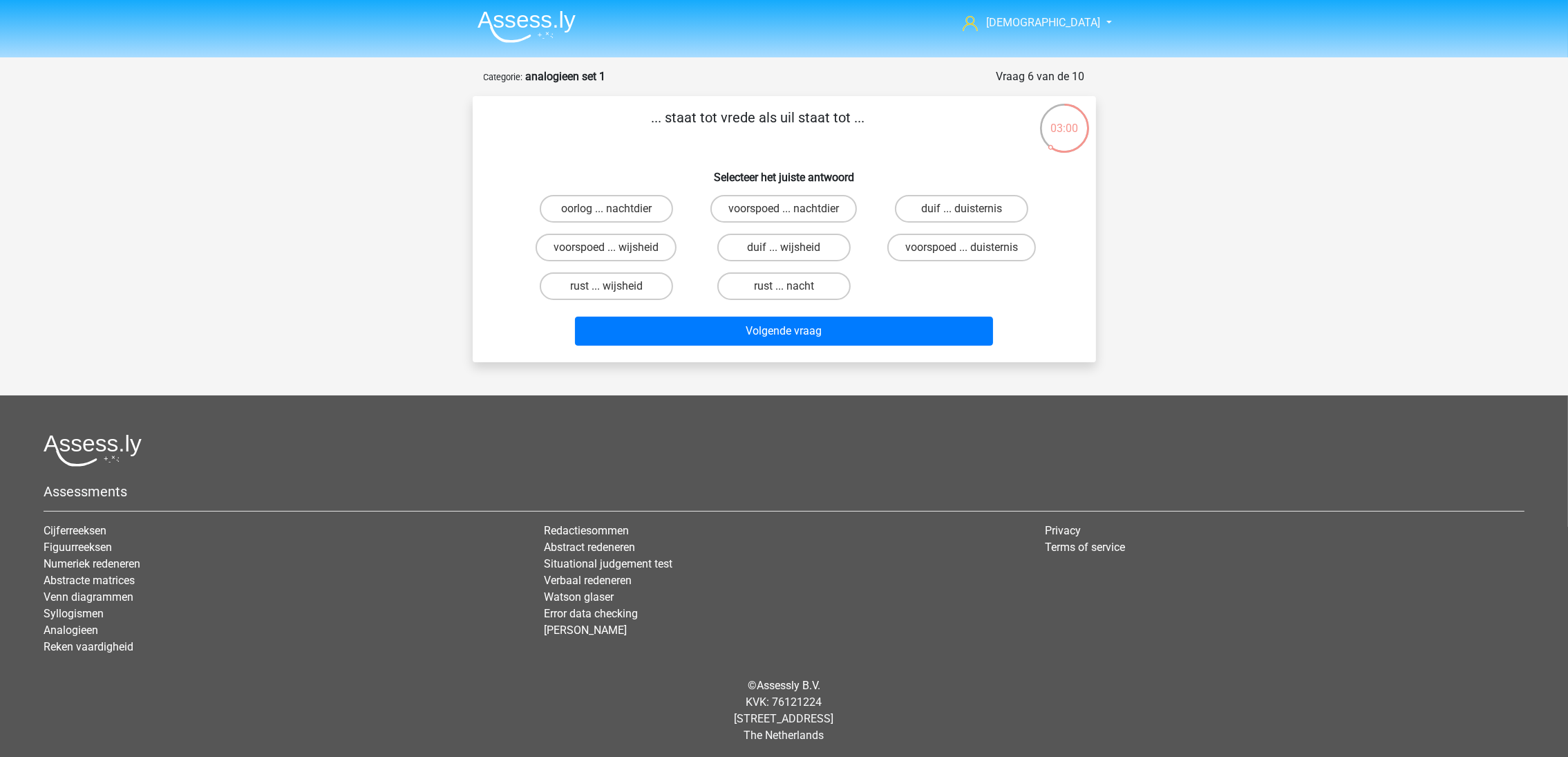
click at [753, 241] on label "duif ... wijsheid" at bounding box center [784, 247] width 134 height 28
click at [784, 248] on input "duif ... wijsheid" at bounding box center [788, 252] width 9 height 9
radio input "true"
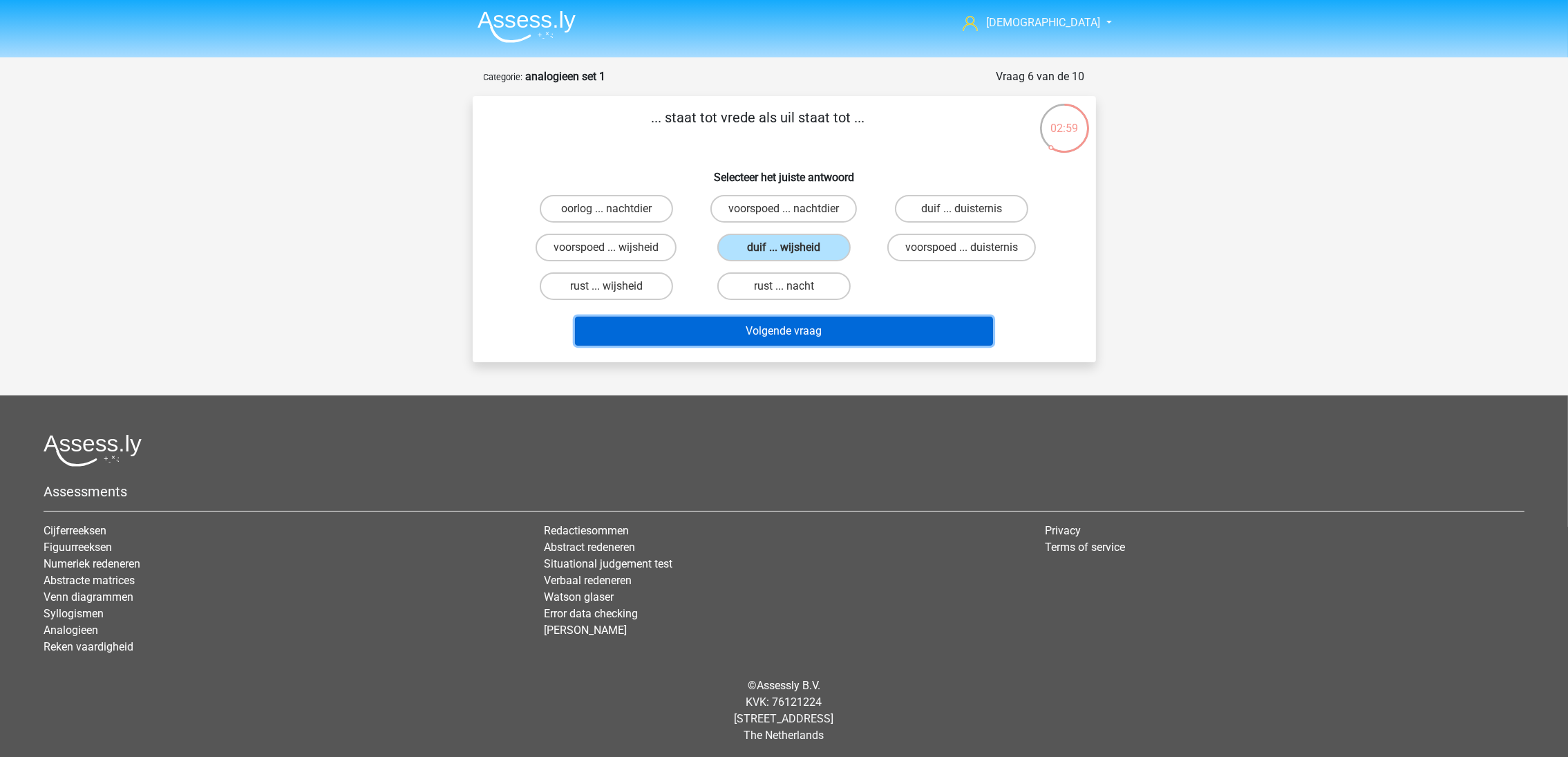
click at [783, 331] on button "Volgende vraag" at bounding box center [784, 331] width 418 height 29
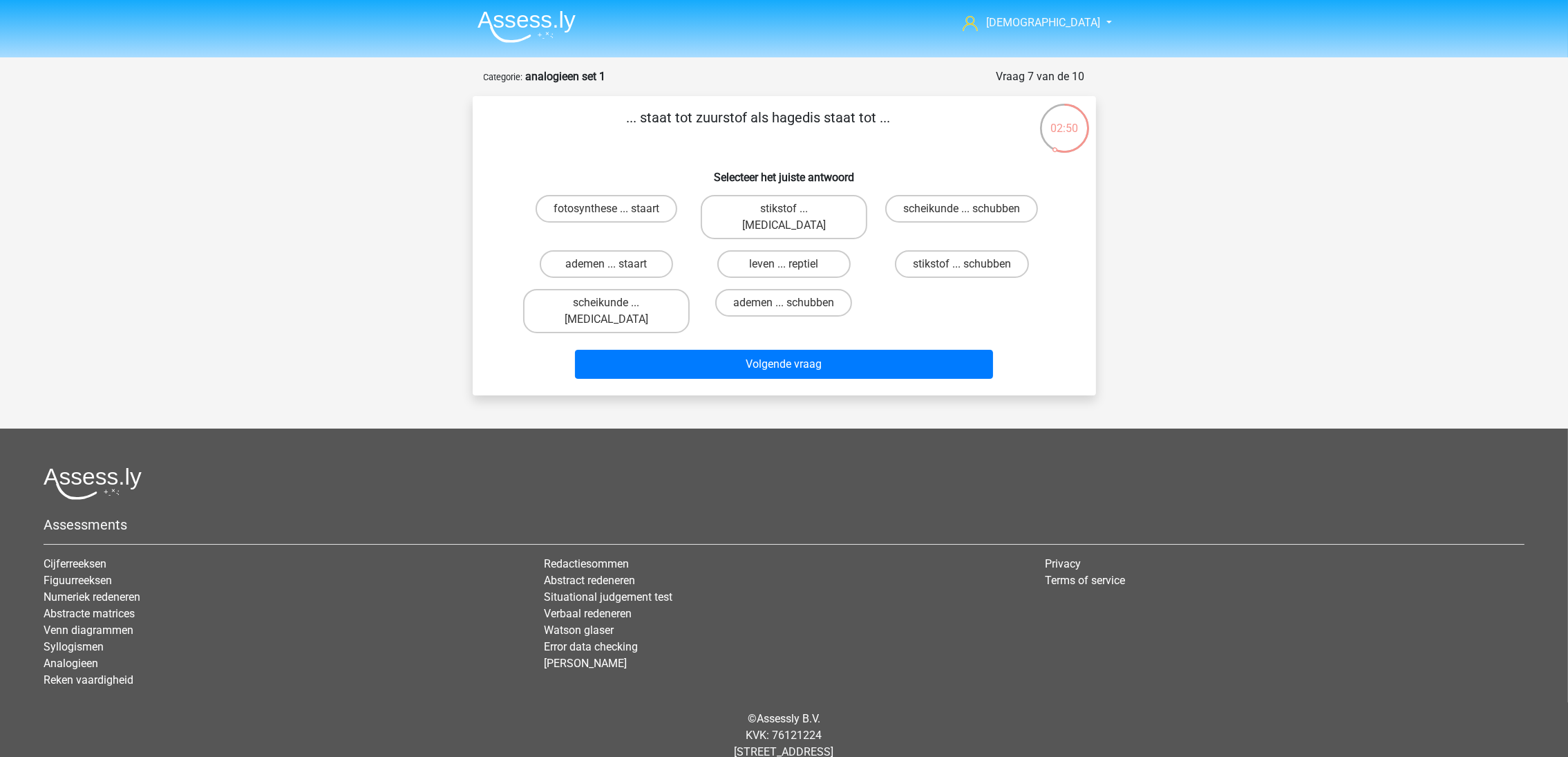
click at [752, 289] on label "ademen ... schubben" at bounding box center [784, 302] width 137 height 28
click at [784, 303] on input "ademen ... schubben" at bounding box center [788, 307] width 9 height 9
radio input "true"
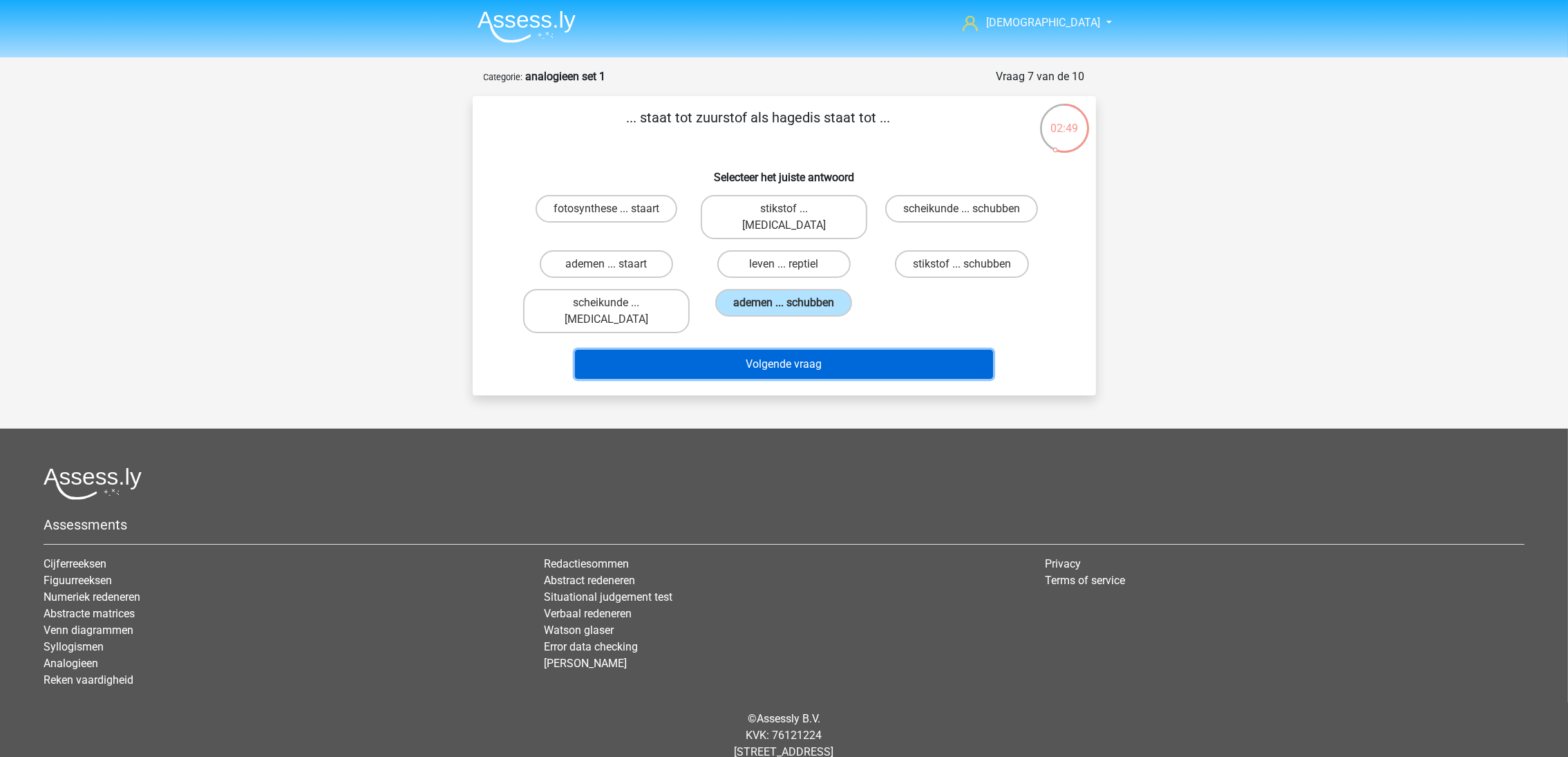
click at [771, 350] on button "Volgende vraag" at bounding box center [784, 364] width 418 height 29
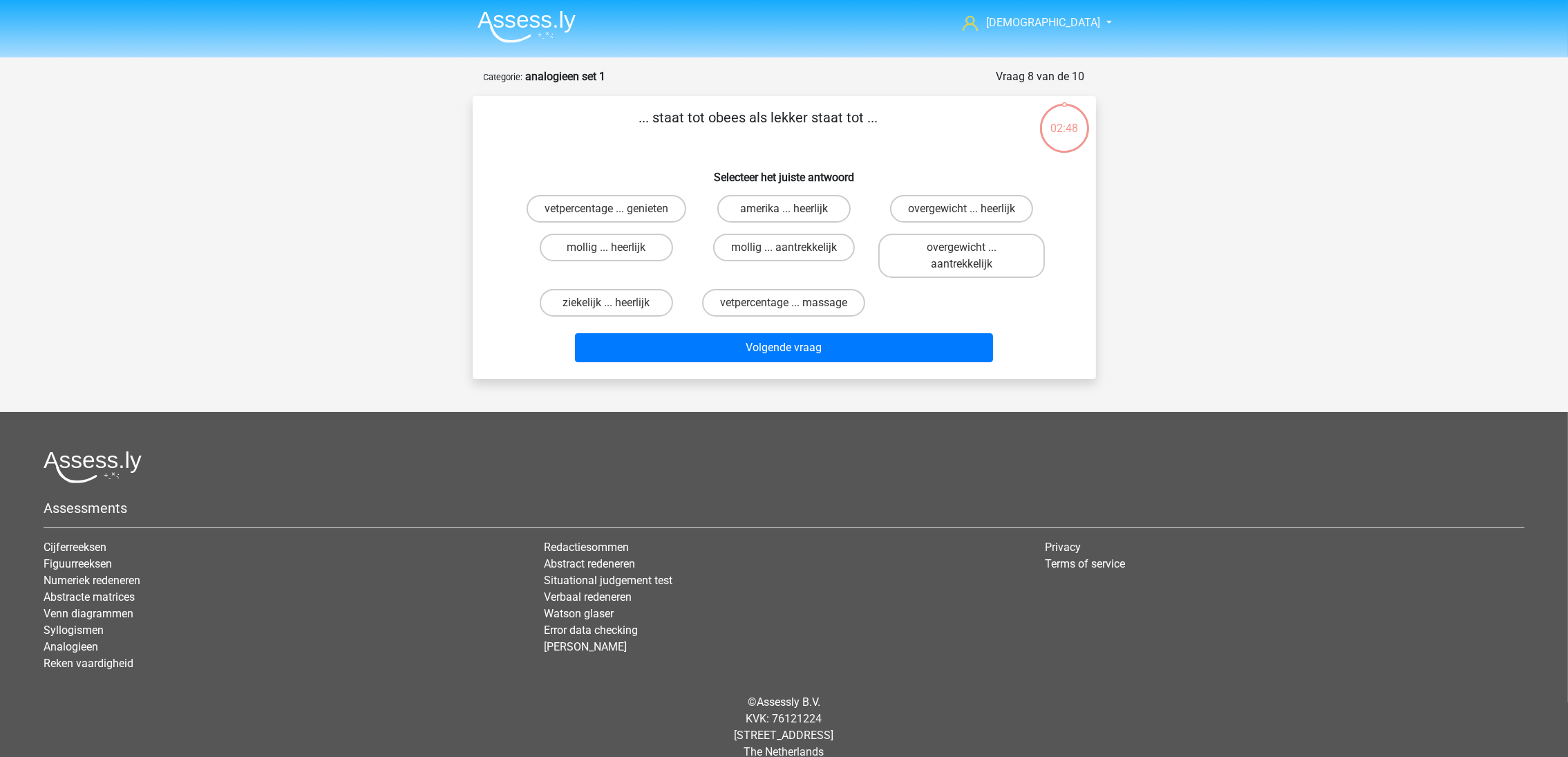
scroll to position [18, 0]
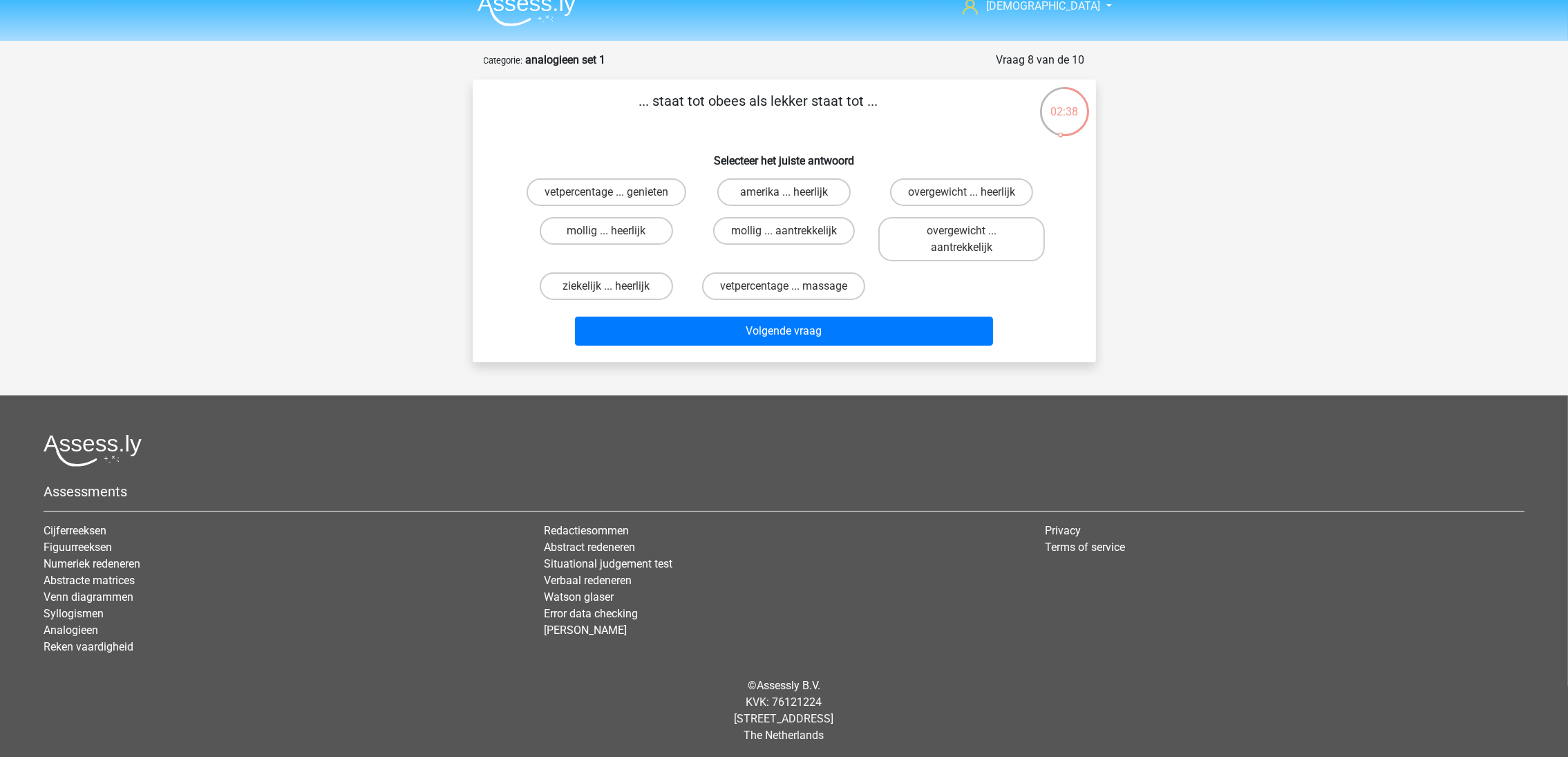
click at [643, 235] on label "mollig ... heerlijk" at bounding box center [607, 230] width 134 height 28
click at [615, 235] on input "mollig ... heerlijk" at bounding box center [610, 235] width 9 height 9
radio input "true"
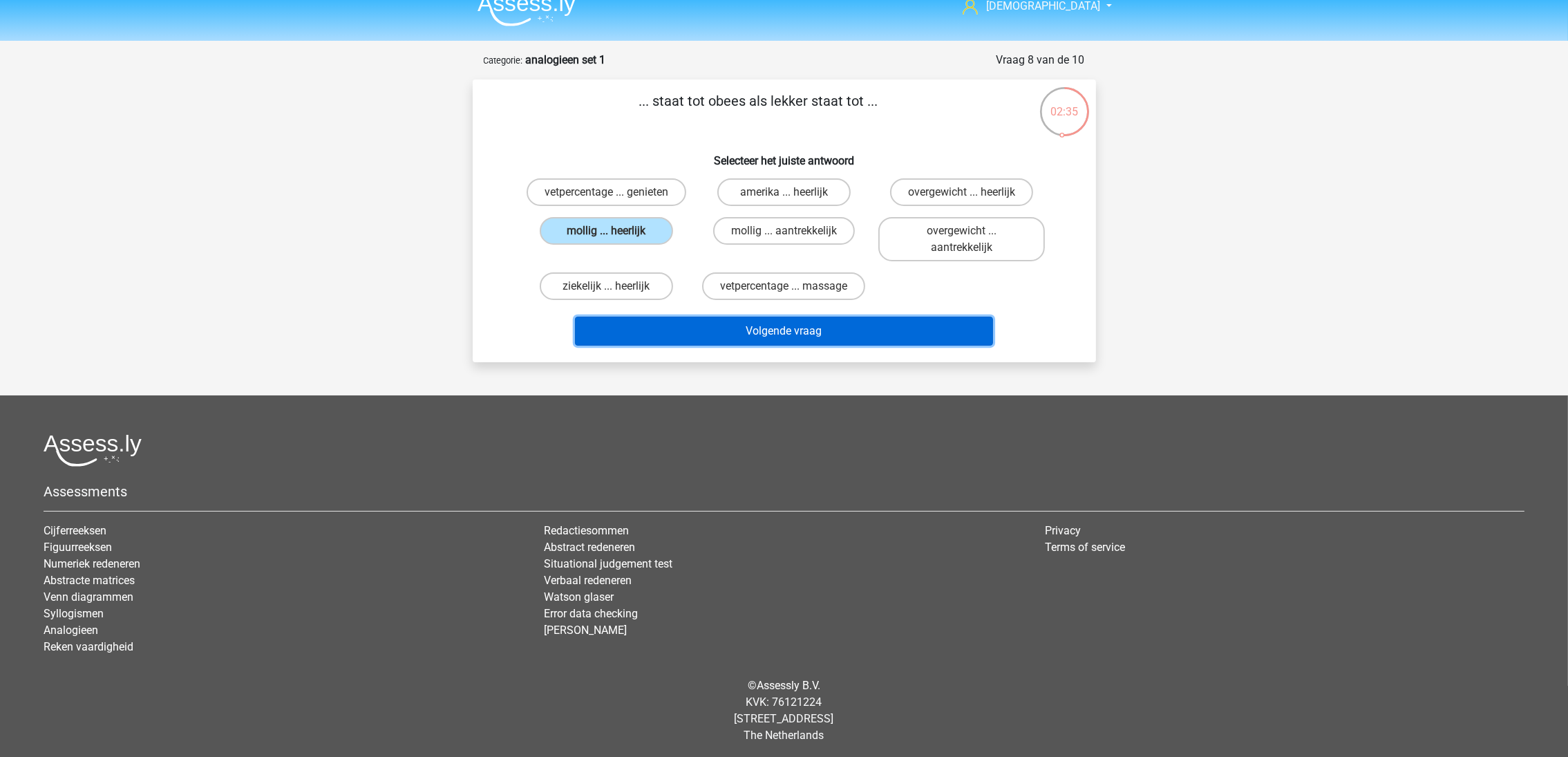
click at [785, 340] on button "Volgende vraag" at bounding box center [784, 331] width 418 height 29
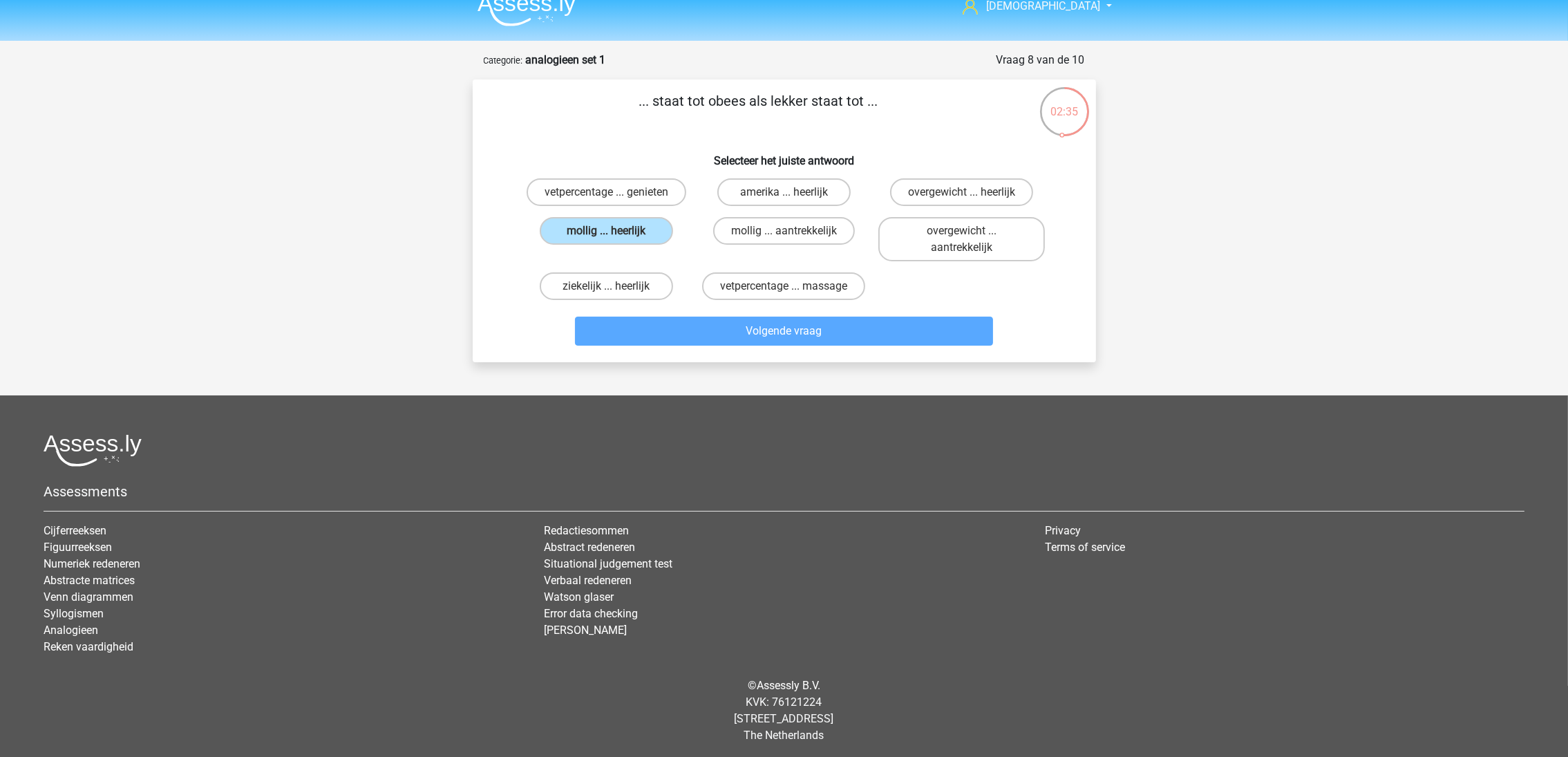
scroll to position [1, 0]
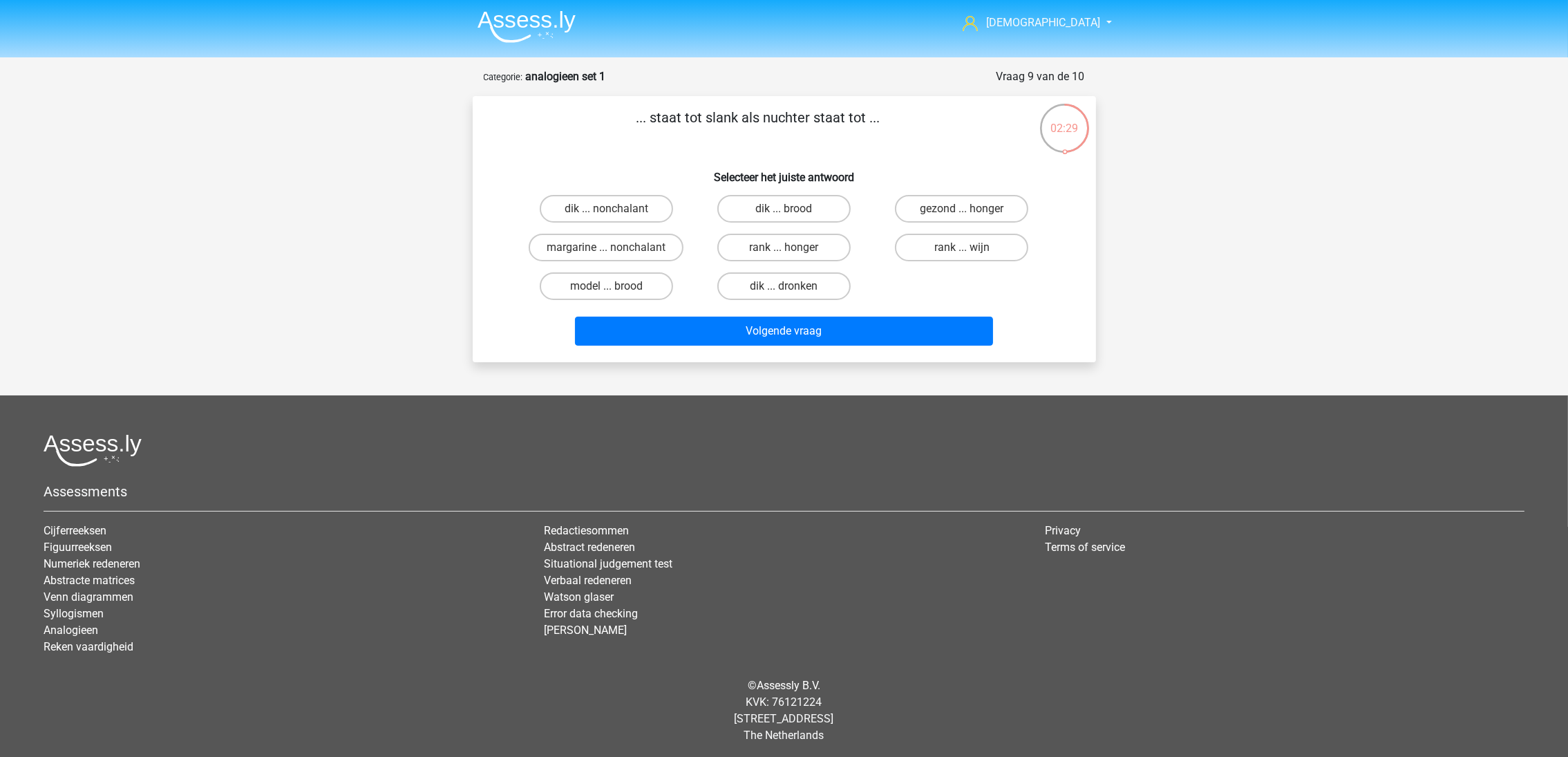
click at [794, 290] on label "dik ... dronken" at bounding box center [784, 285] width 134 height 28
click at [793, 290] on input "dik ... dronken" at bounding box center [788, 290] width 9 height 9
radio input "true"
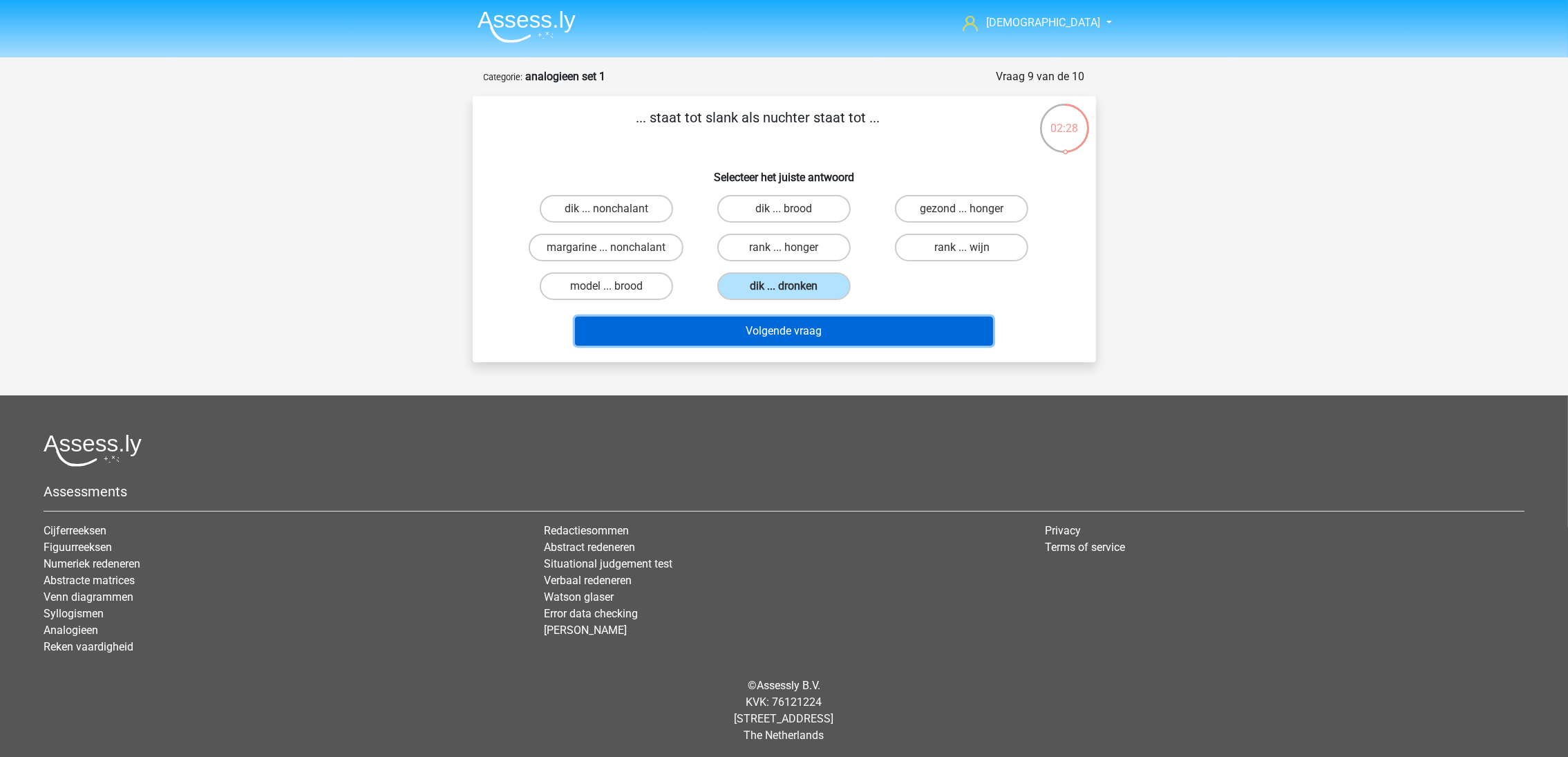
click at [812, 332] on button "Volgende vraag" at bounding box center [784, 331] width 418 height 29
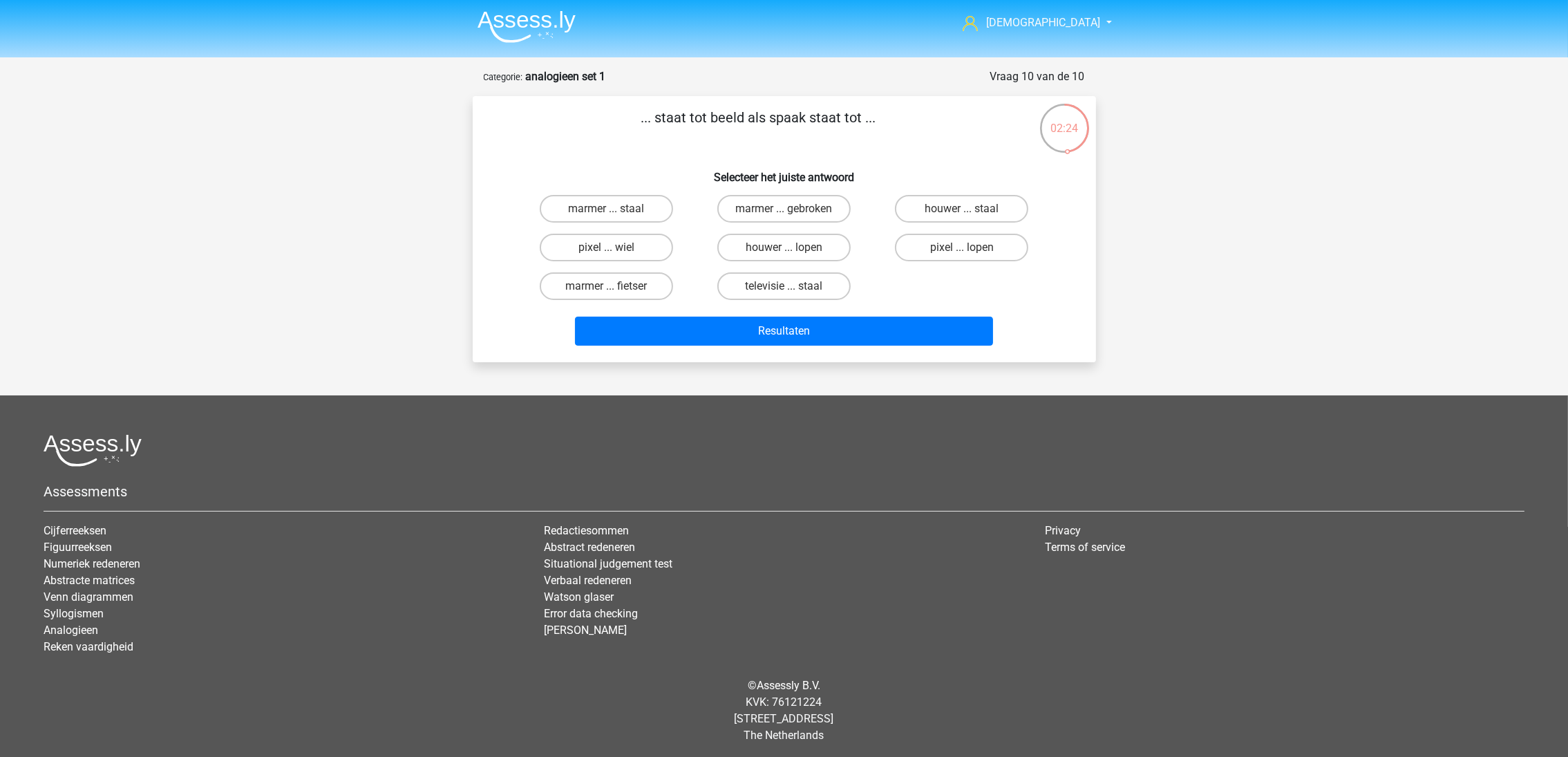
click at [638, 241] on label "pixel ... wiel" at bounding box center [607, 247] width 134 height 28
click at [615, 248] on input "pixel ... wiel" at bounding box center [610, 252] width 9 height 9
radio input "true"
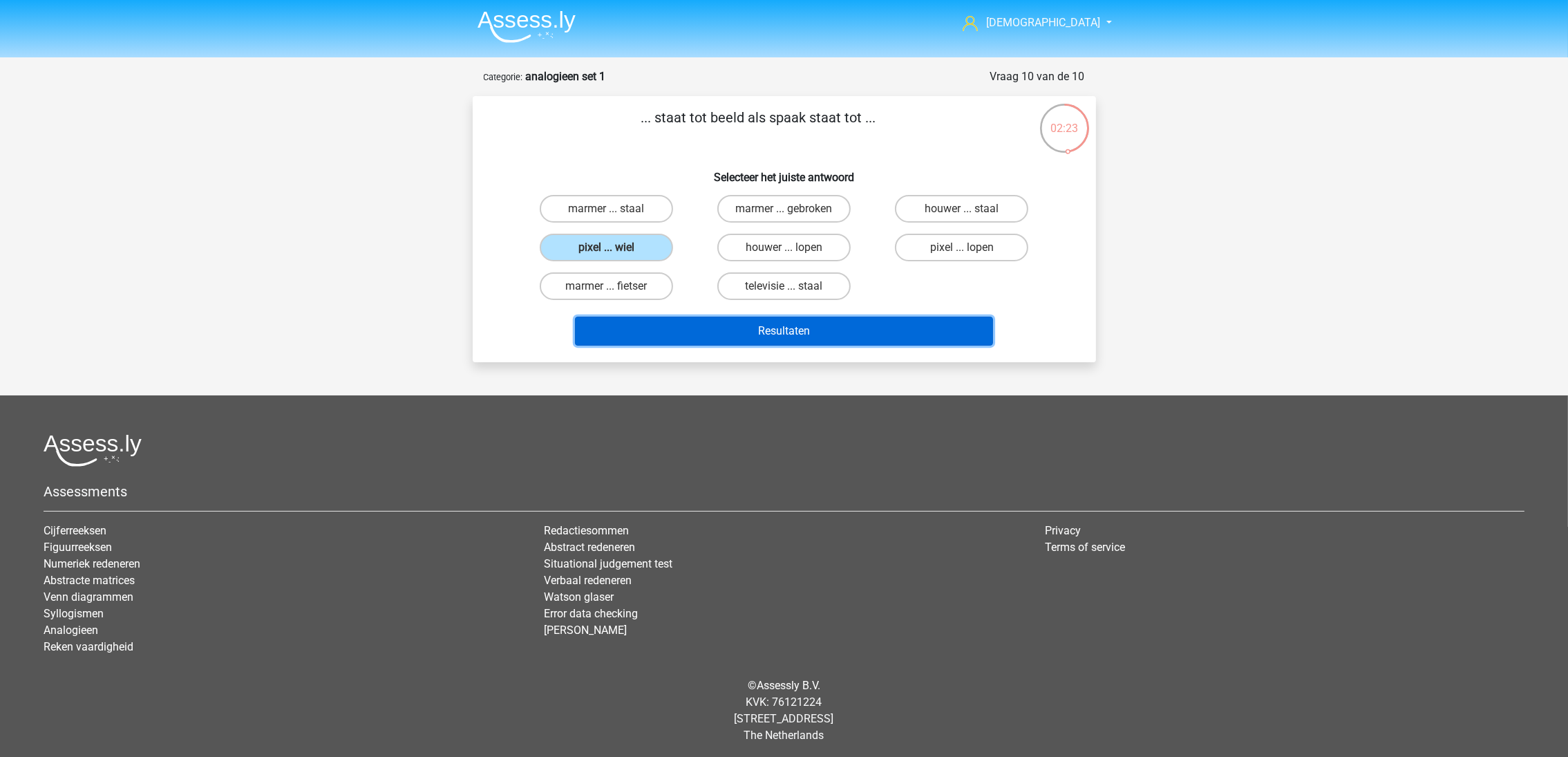
click at [733, 328] on button "Resultaten" at bounding box center [784, 331] width 418 height 29
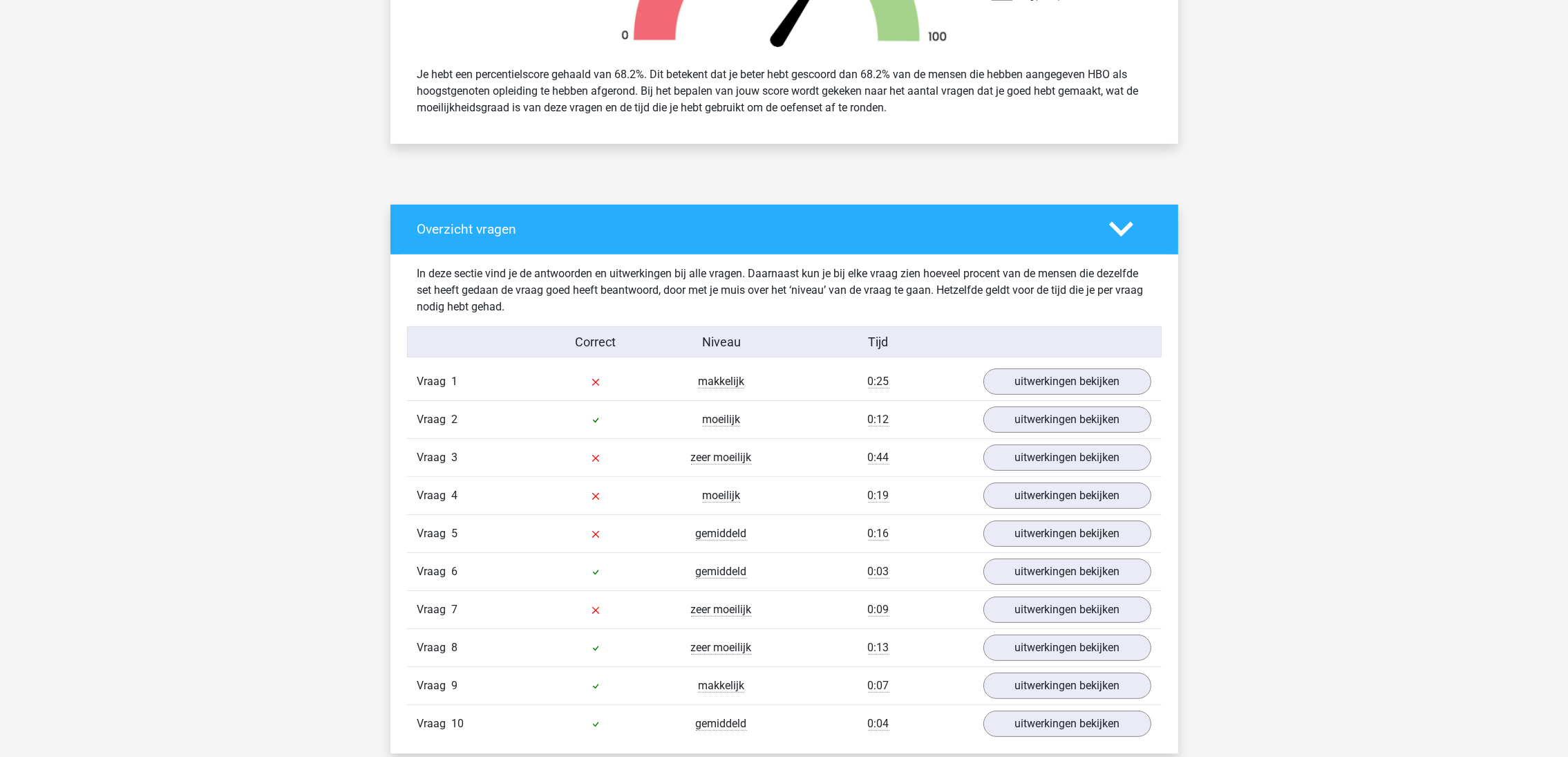
scroll to position [622, 0]
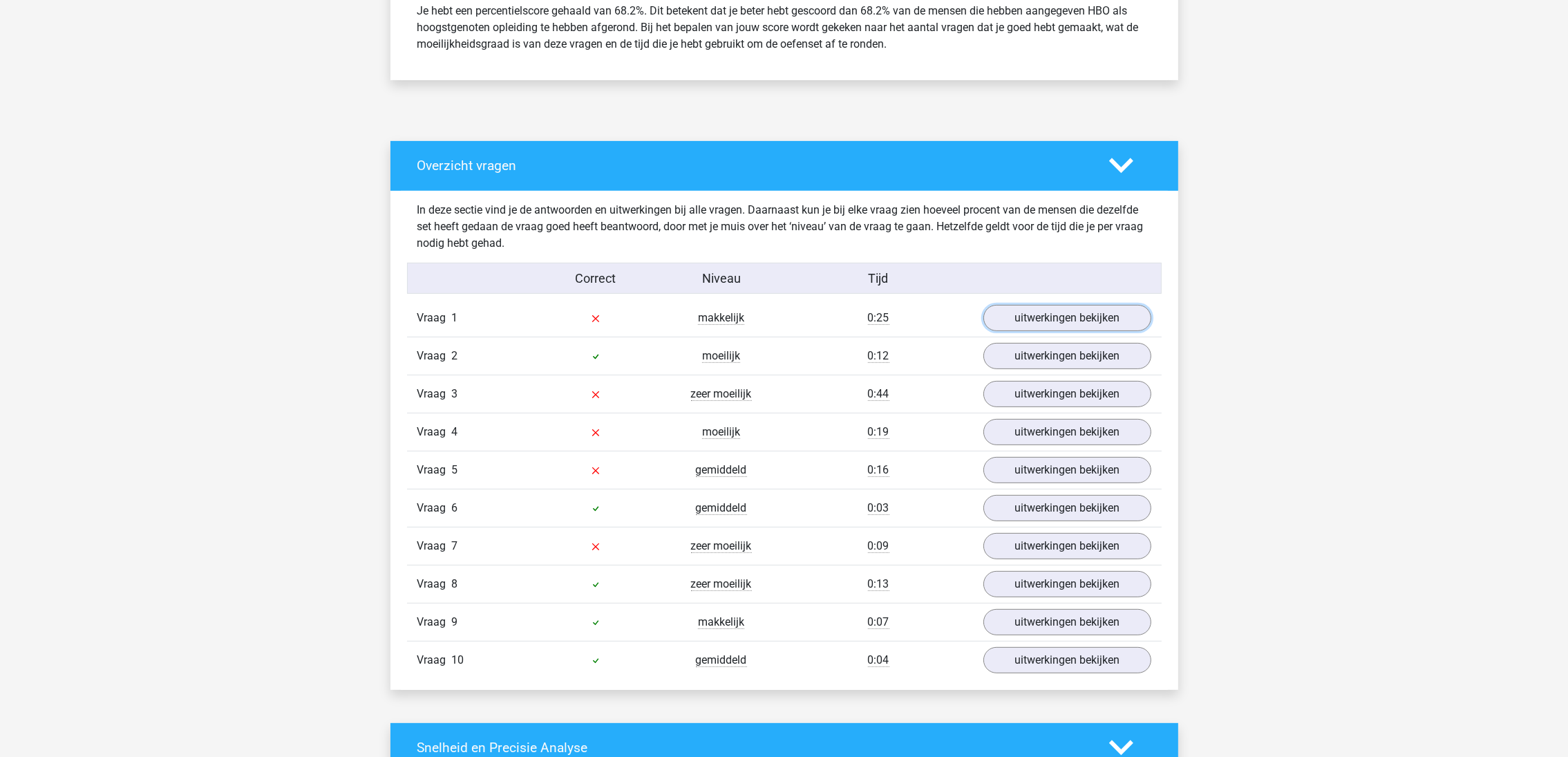
click at [1029, 314] on link "uitwerkingen bekijken" at bounding box center [1067, 317] width 168 height 26
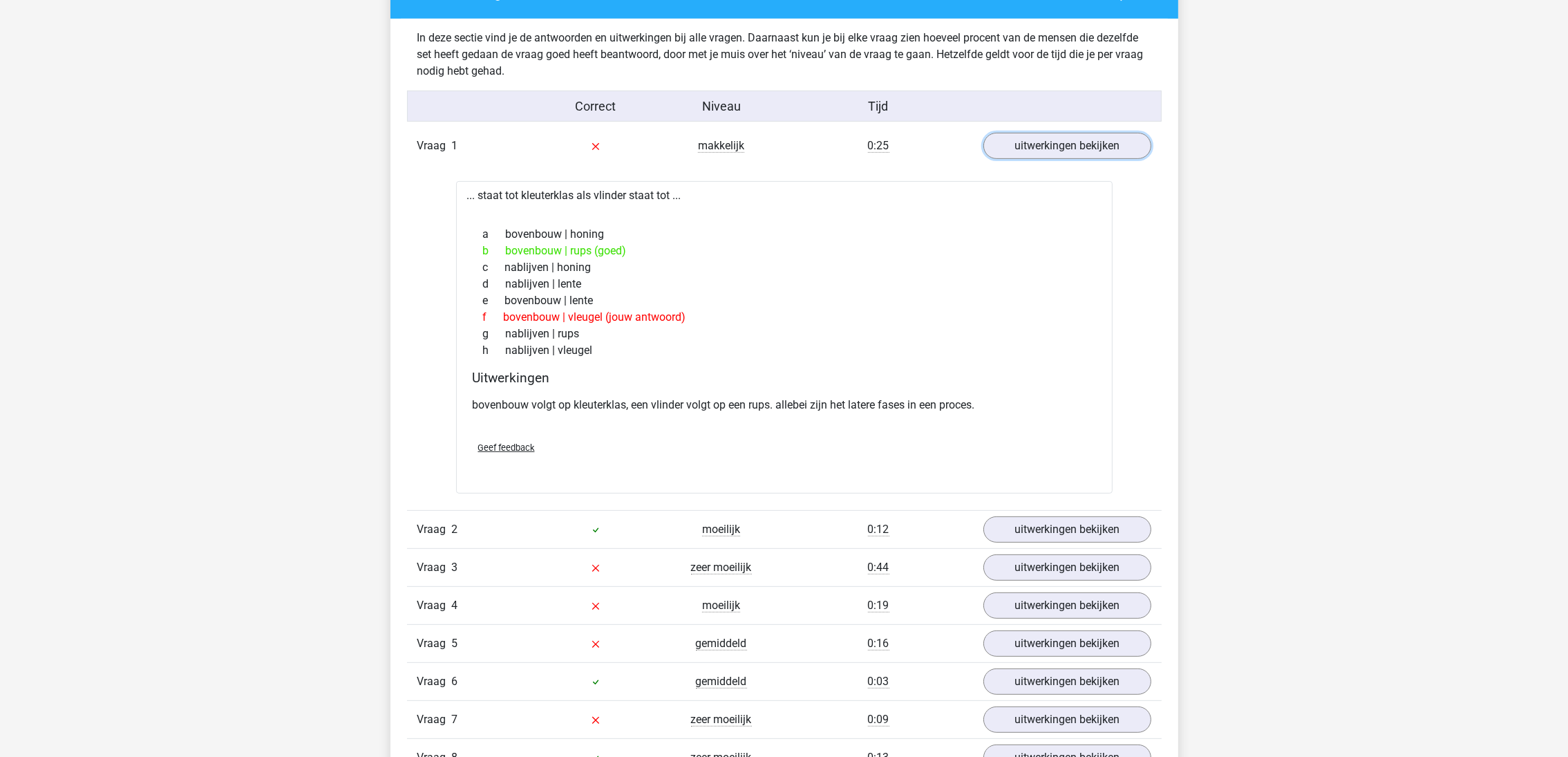
scroll to position [830, 0]
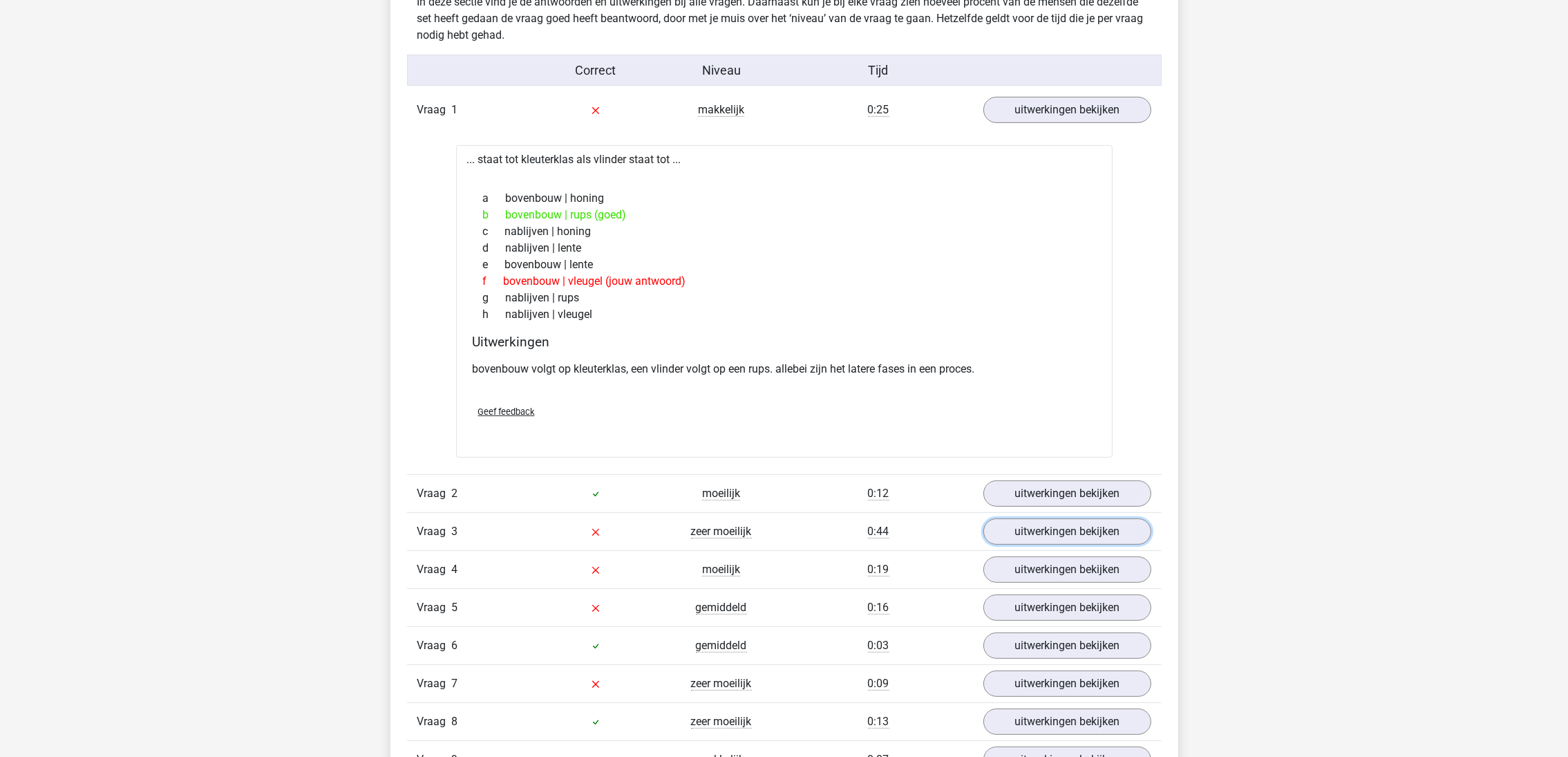
click at [1084, 543] on link "uitwerkingen bekijken" at bounding box center [1067, 531] width 168 height 26
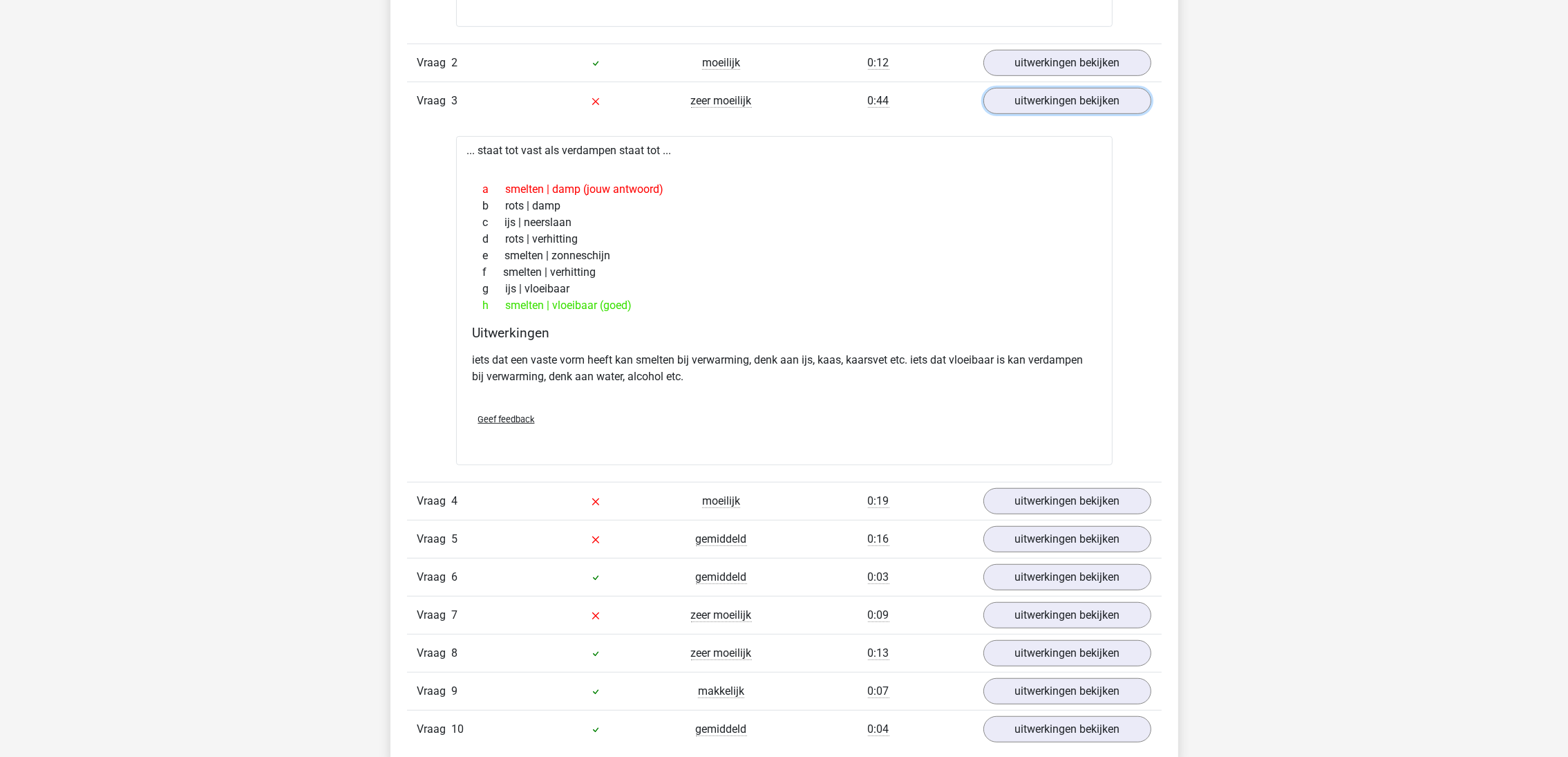
scroll to position [1347, 0]
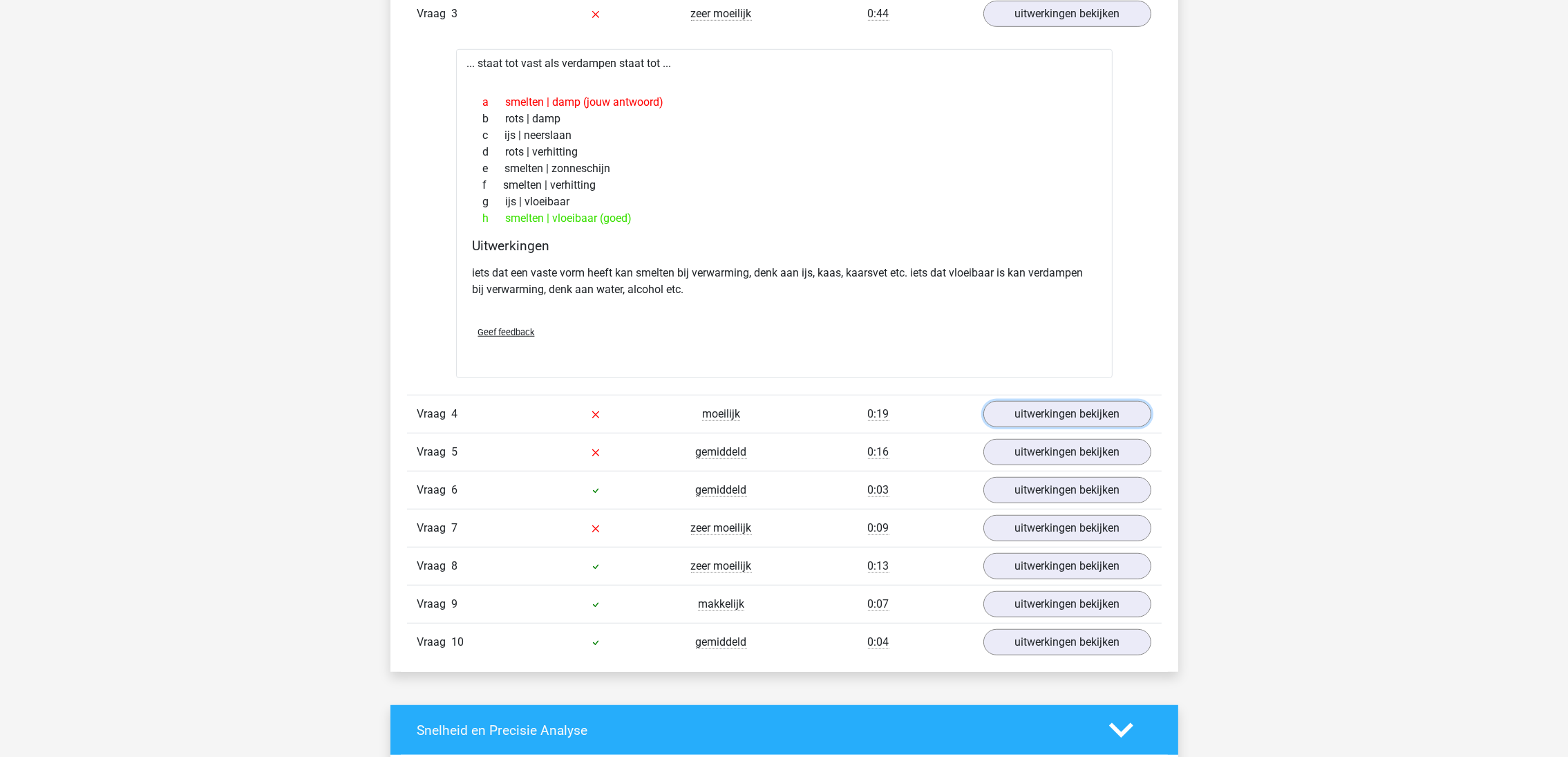
click at [1020, 418] on link "uitwerkingen bekijken" at bounding box center [1067, 413] width 168 height 26
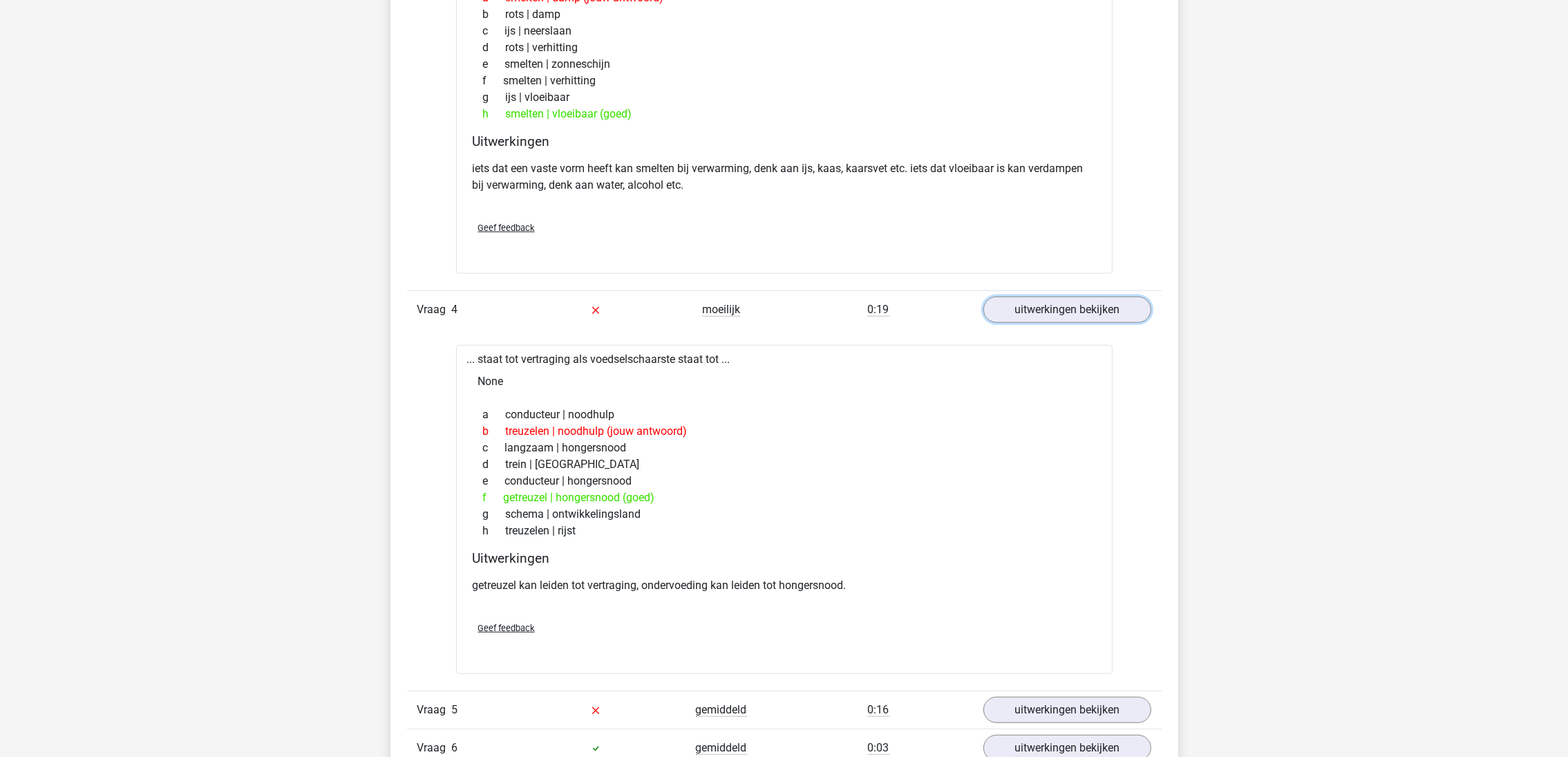
scroll to position [1556, 0]
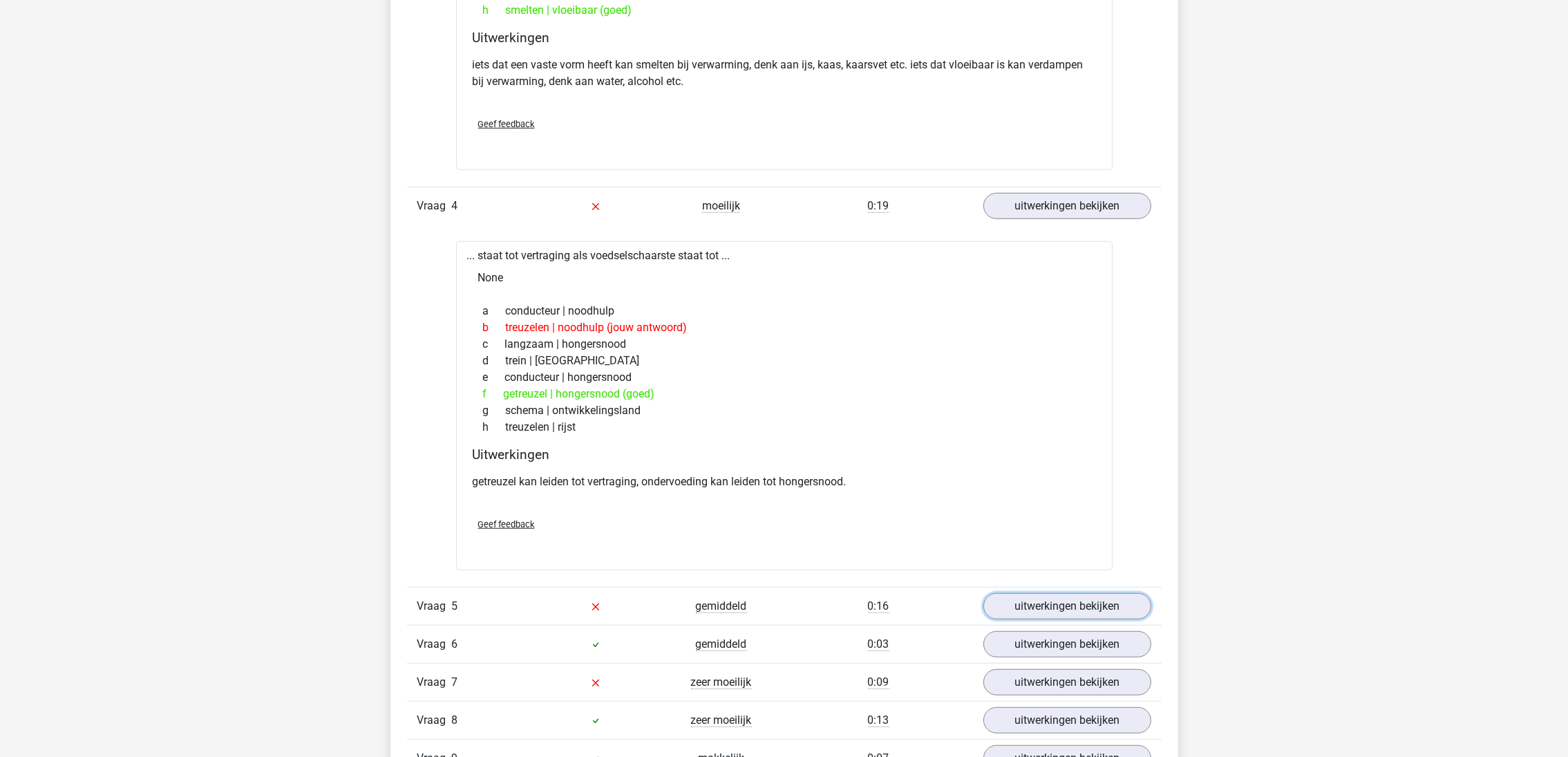
click at [1029, 608] on link "uitwerkingen bekijken" at bounding box center [1067, 606] width 168 height 26
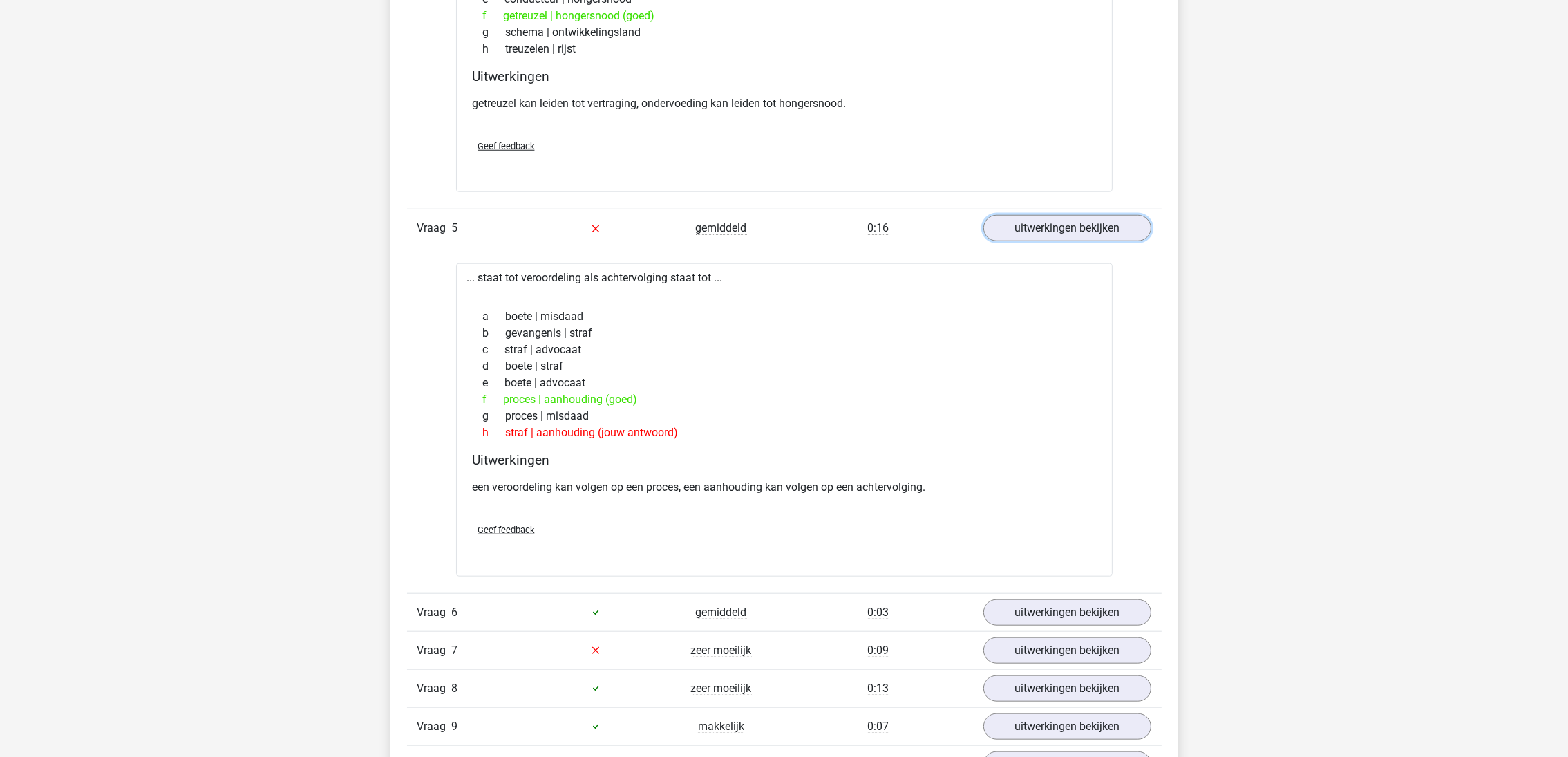
scroll to position [1970, 0]
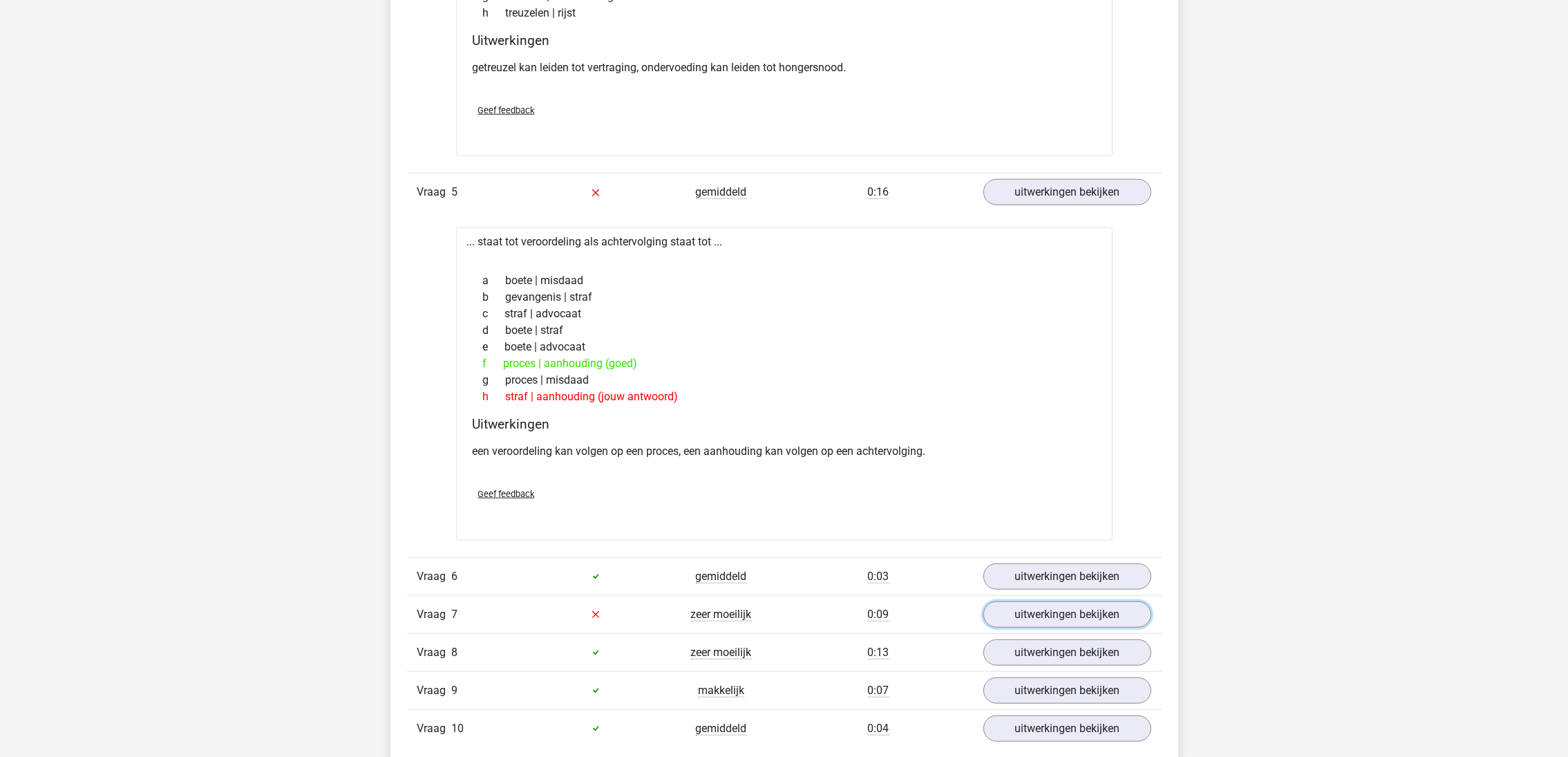
click at [1051, 628] on link "uitwerkingen bekijken" at bounding box center [1067, 614] width 168 height 26
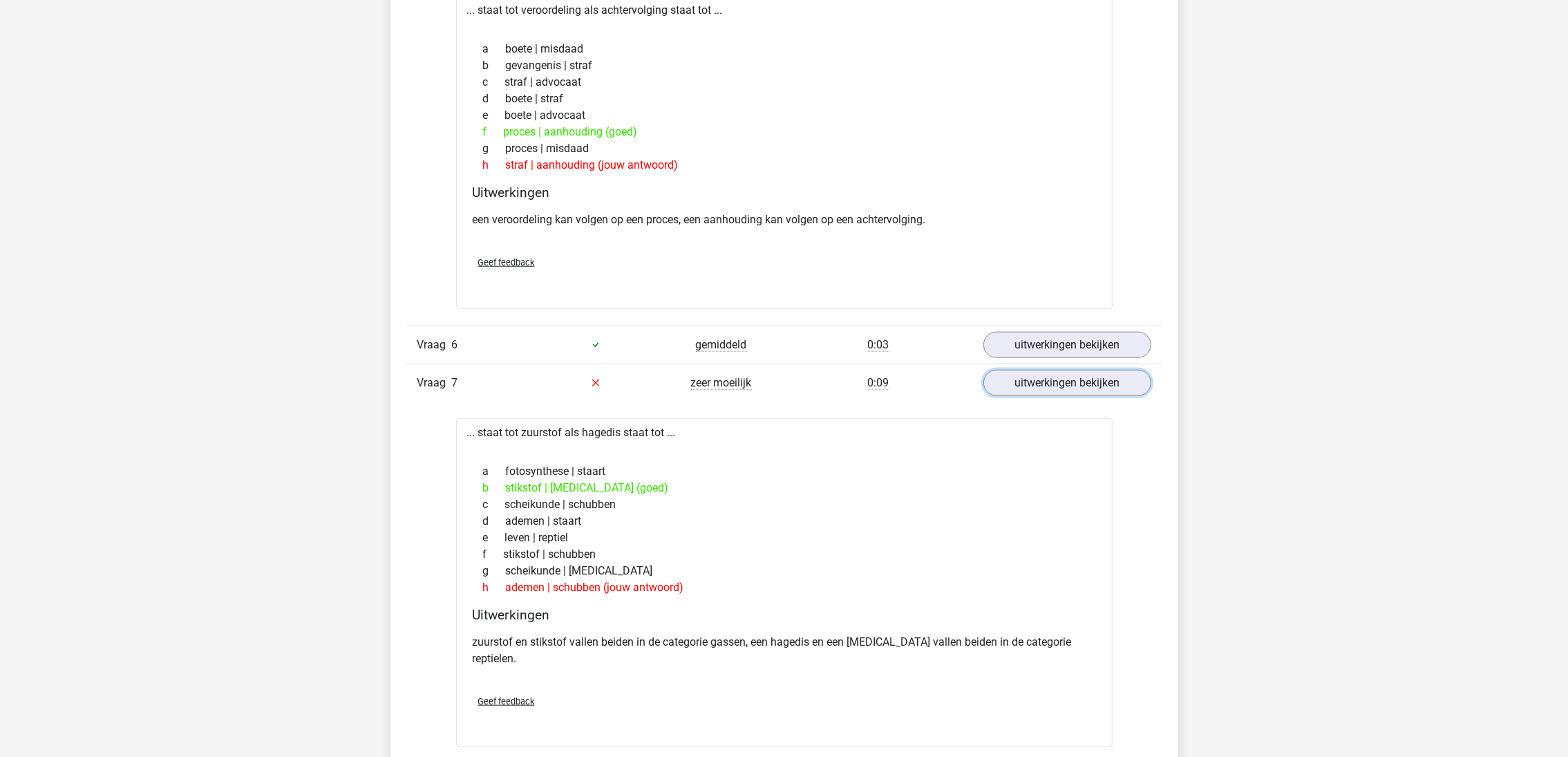
scroll to position [2177, 0]
